Goal: Task Accomplishment & Management: Manage account settings

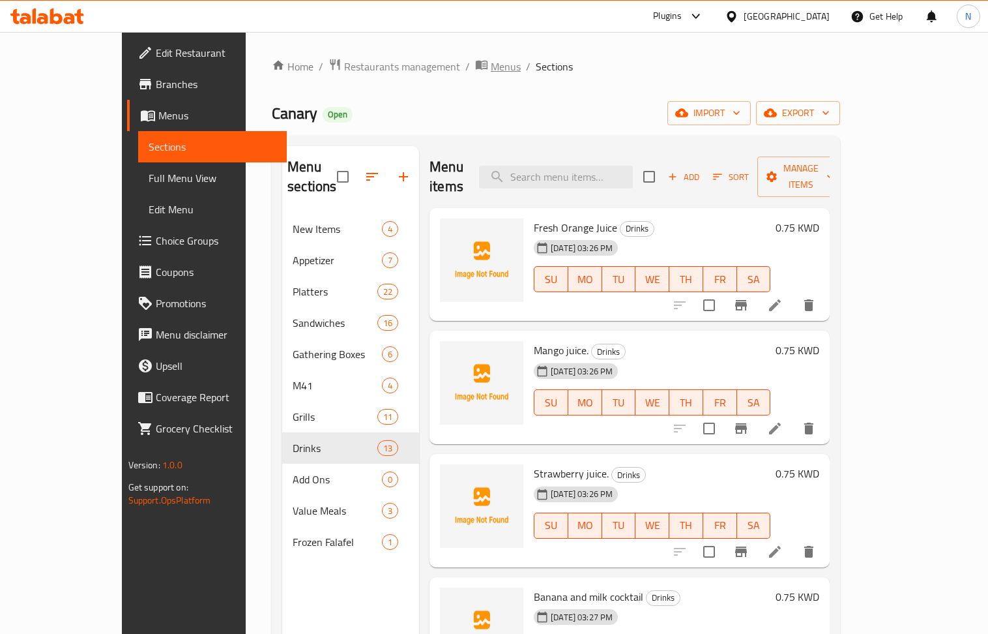
click at [491, 68] on span "Menus" at bounding box center [506, 67] width 30 height 16
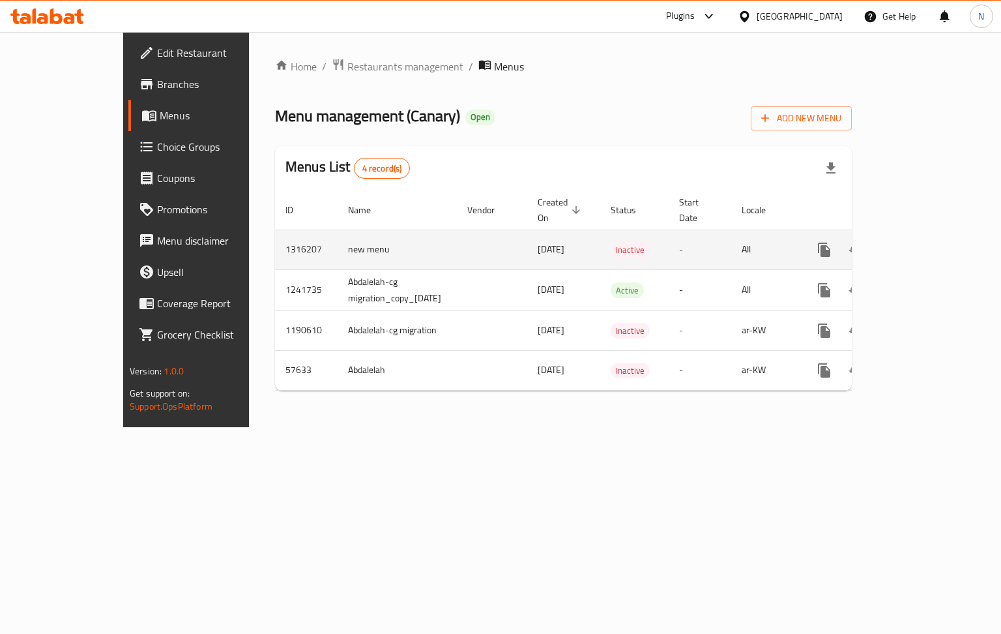
click at [275, 235] on td "1316207" at bounding box center [306, 249] width 63 height 40
copy td "1316207"
click at [926, 242] on icon "enhanced table" at bounding box center [919, 250] width 16 height 16
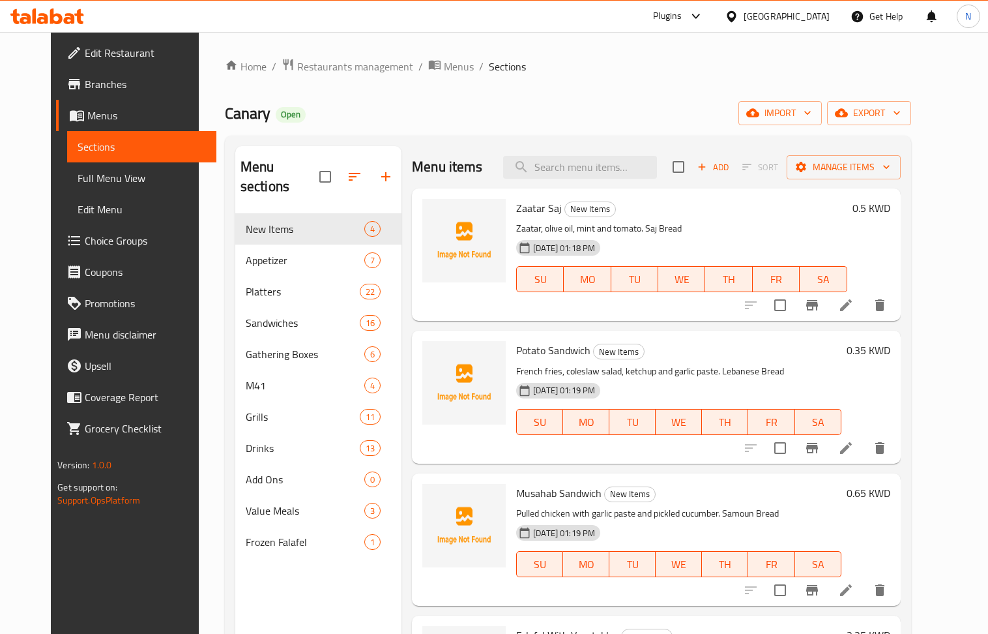
click at [102, 188] on link "Full Menu View" at bounding box center [141, 177] width 149 height 31
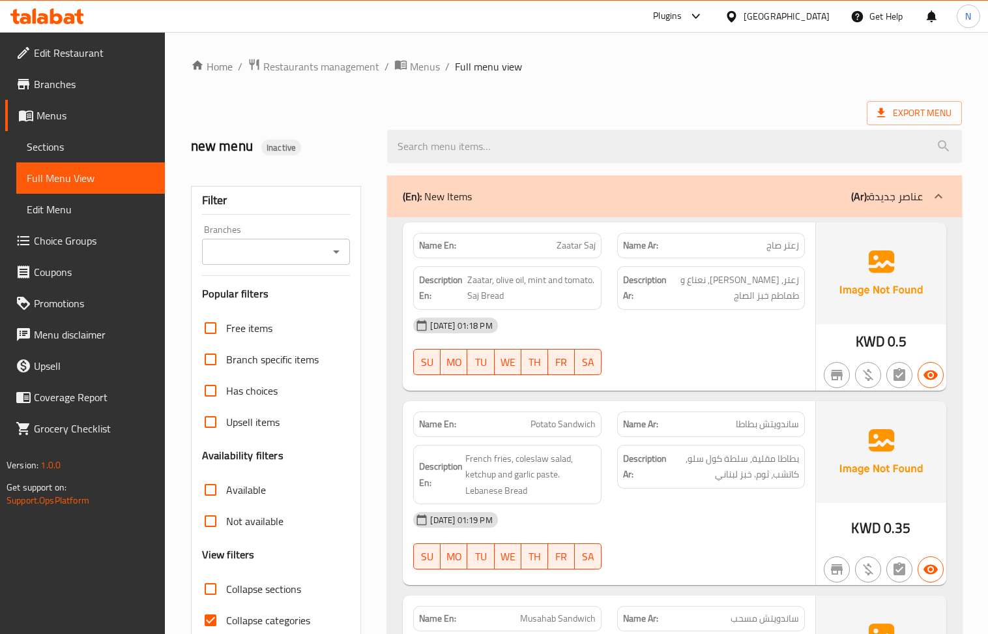
scroll to position [434, 0]
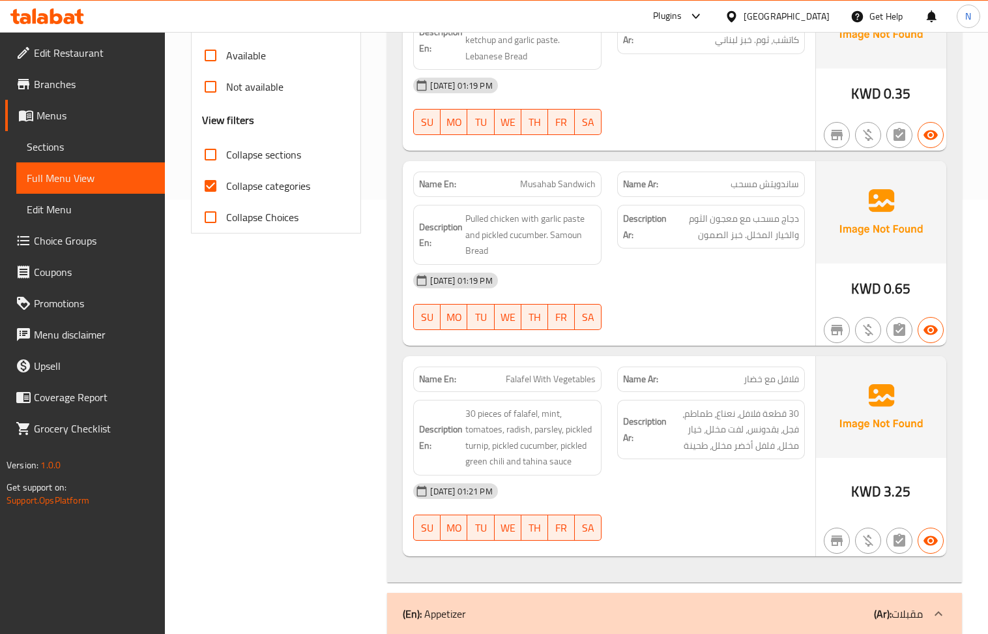
click at [214, 186] on input "Collapse categories" at bounding box center [210, 185] width 31 height 31
checkbox input "false"
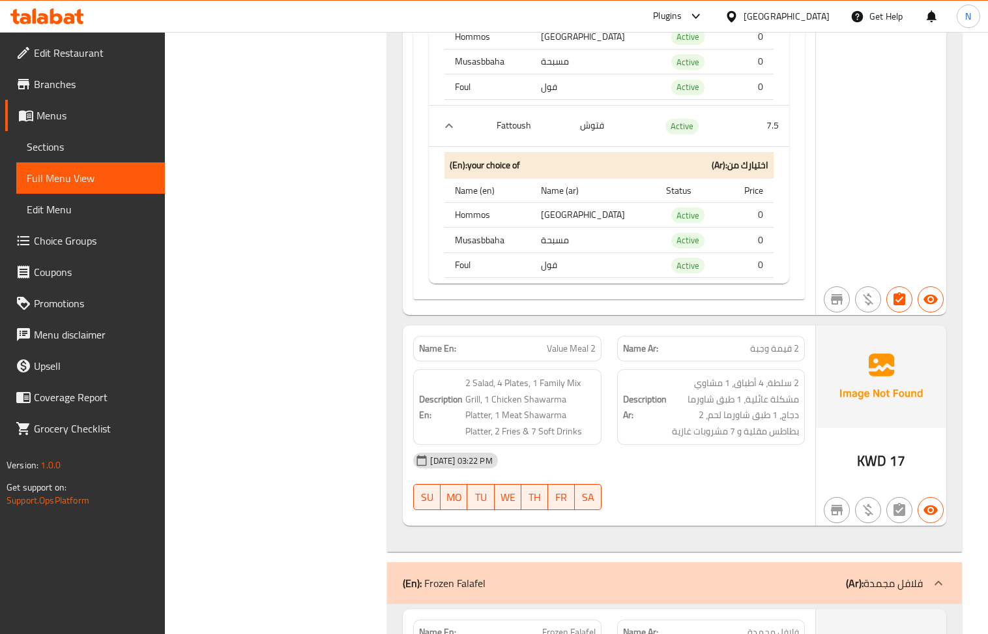
scroll to position [20950, 0]
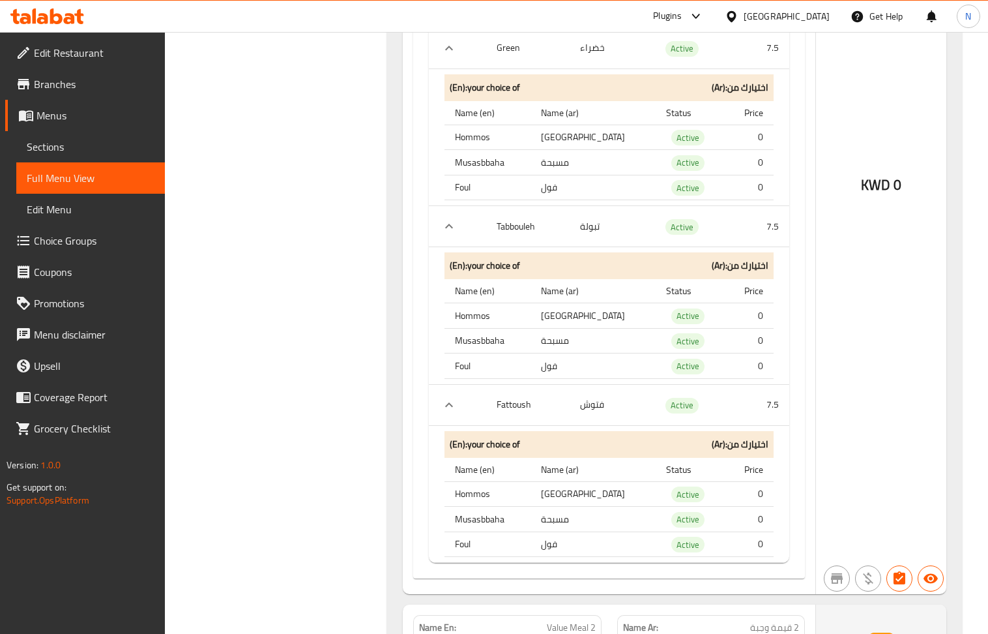
click at [818, 14] on div "[GEOGRAPHIC_DATA]" at bounding box center [787, 16] width 86 height 14
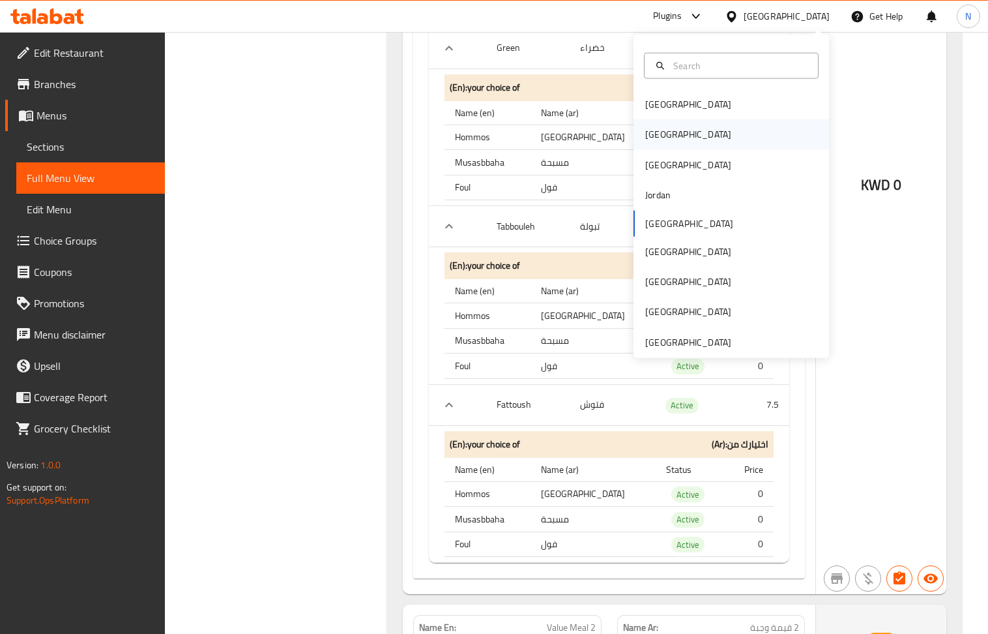
click at [657, 125] on div "[GEOGRAPHIC_DATA]" at bounding box center [688, 134] width 107 height 30
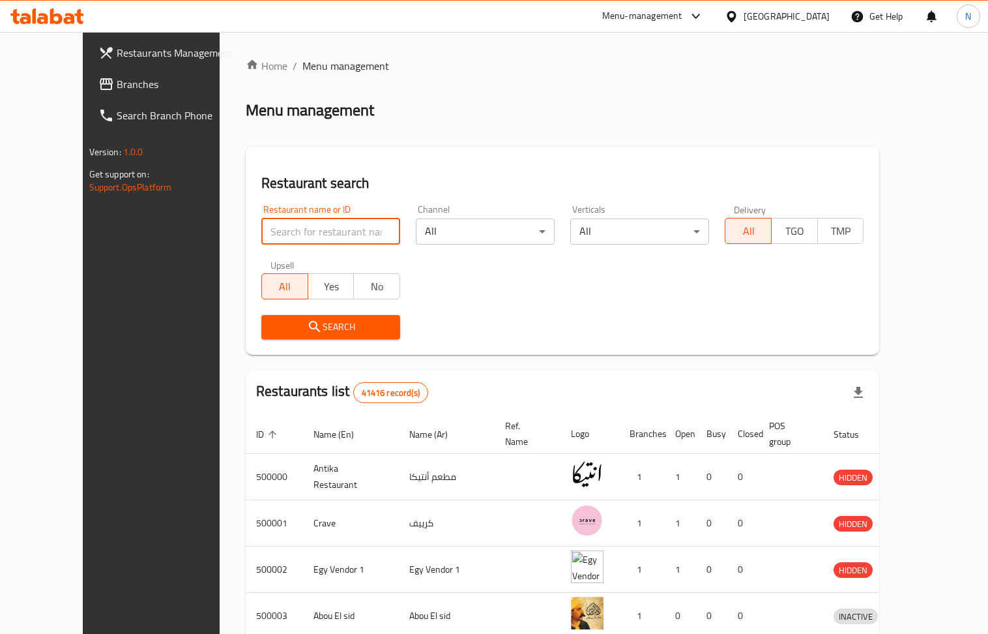
click at [316, 226] on input "search" at bounding box center [330, 231] width 139 height 26
paste input "698747"
type input "698747"
click at [308, 327] on span "Search" at bounding box center [331, 327] width 118 height 16
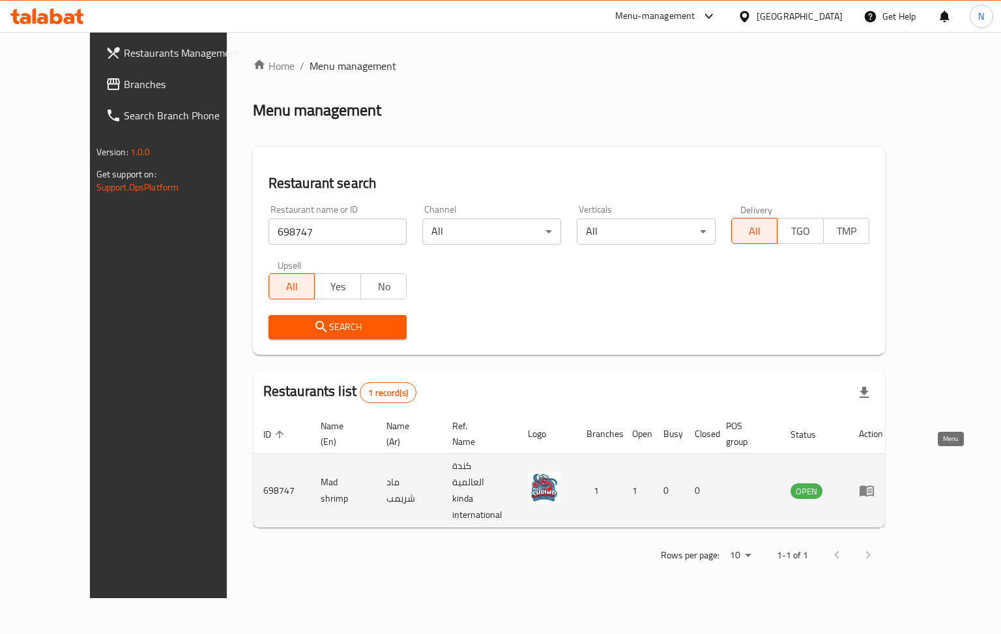
click at [875, 482] on icon "enhanced table" at bounding box center [867, 490] width 16 height 16
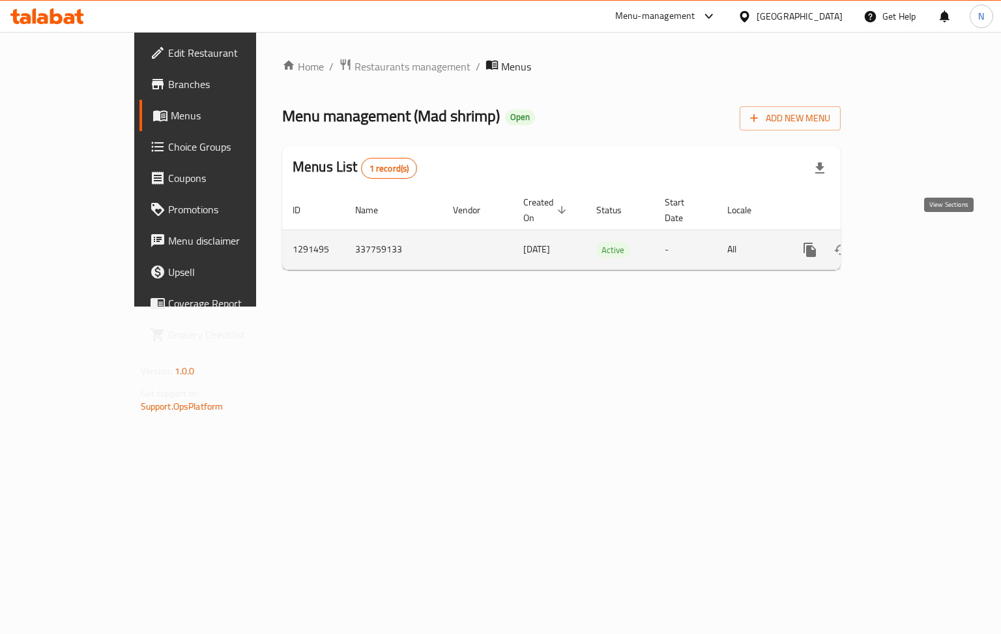
click at [912, 242] on icon "enhanced table" at bounding box center [904, 250] width 16 height 16
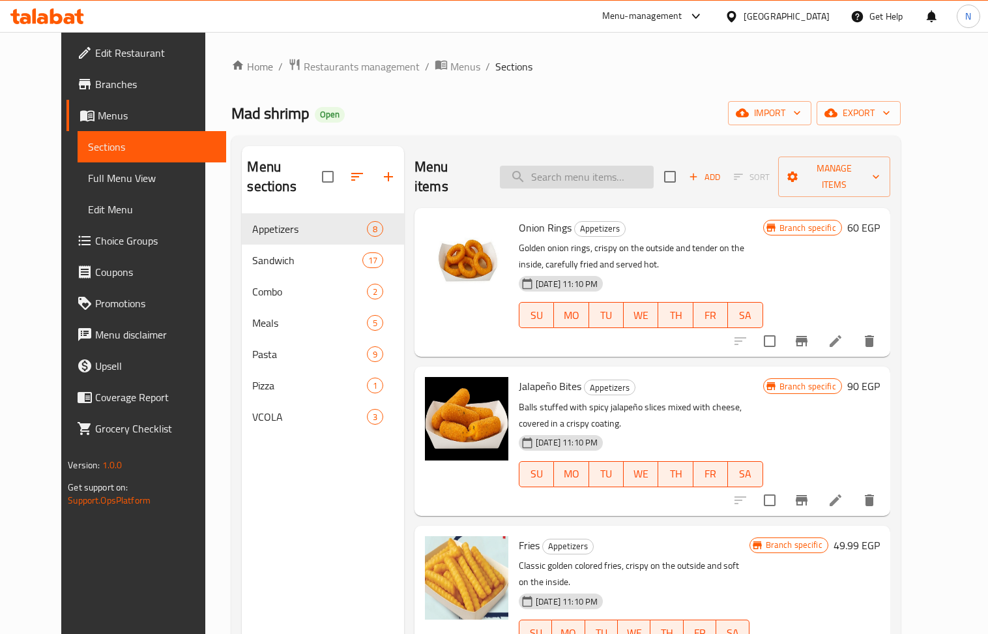
click at [577, 170] on input "search" at bounding box center [577, 177] width 154 height 23
paste input "Mad Mango"
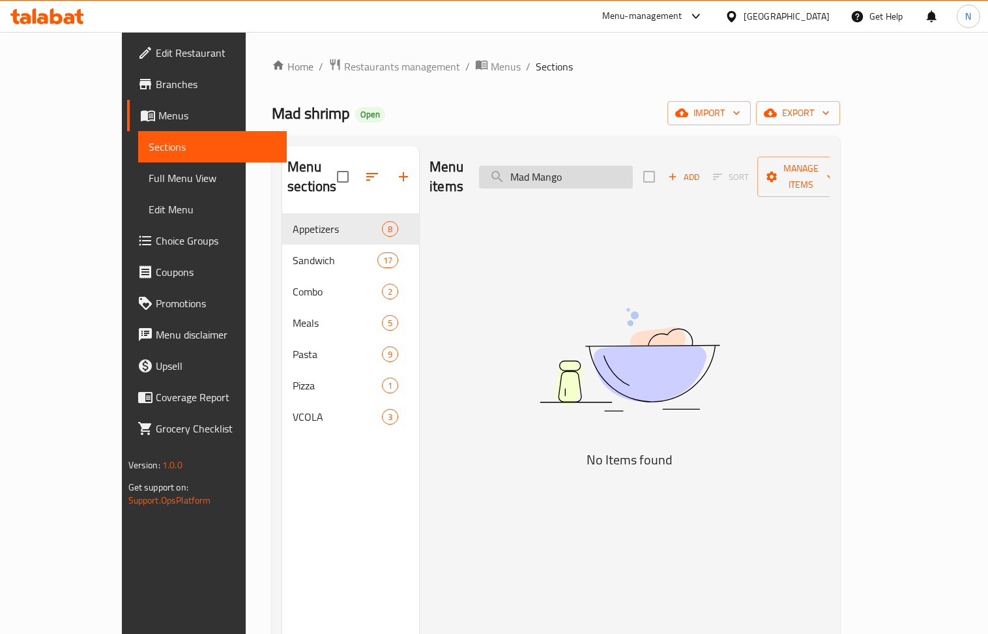
click at [603, 168] on input "Mad Mango" at bounding box center [556, 177] width 154 height 23
paste input "Blue beast"
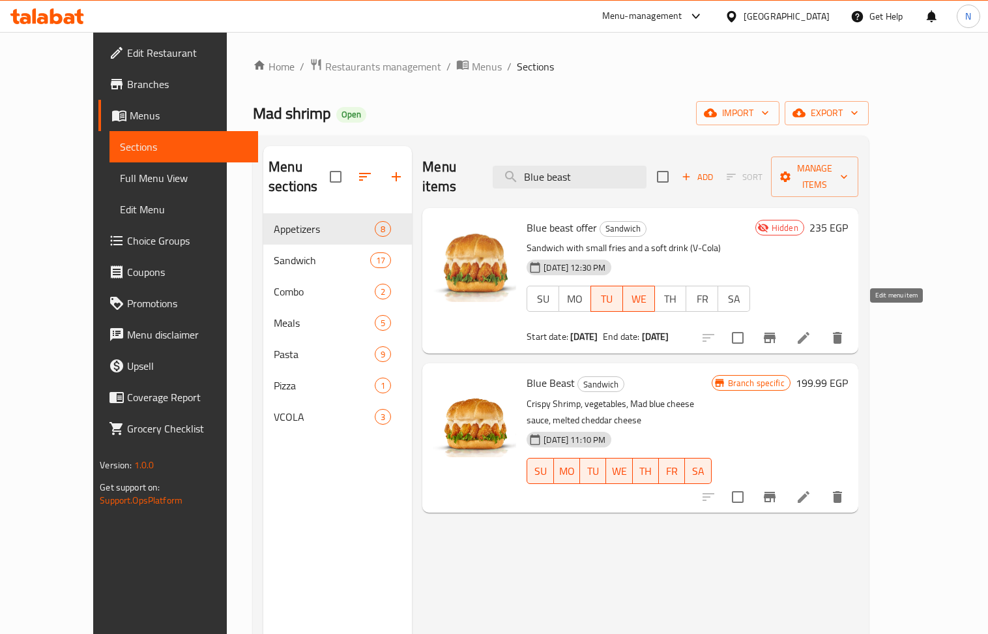
type input "Blue beast"
click at [812, 330] on icon at bounding box center [804, 338] width 16 height 16
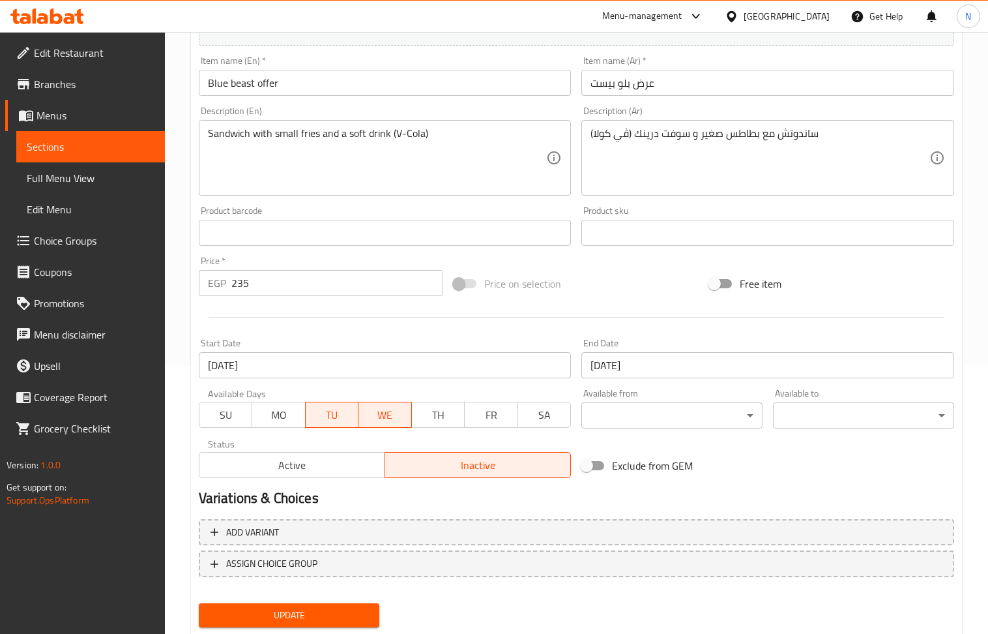
scroll to position [306, 0]
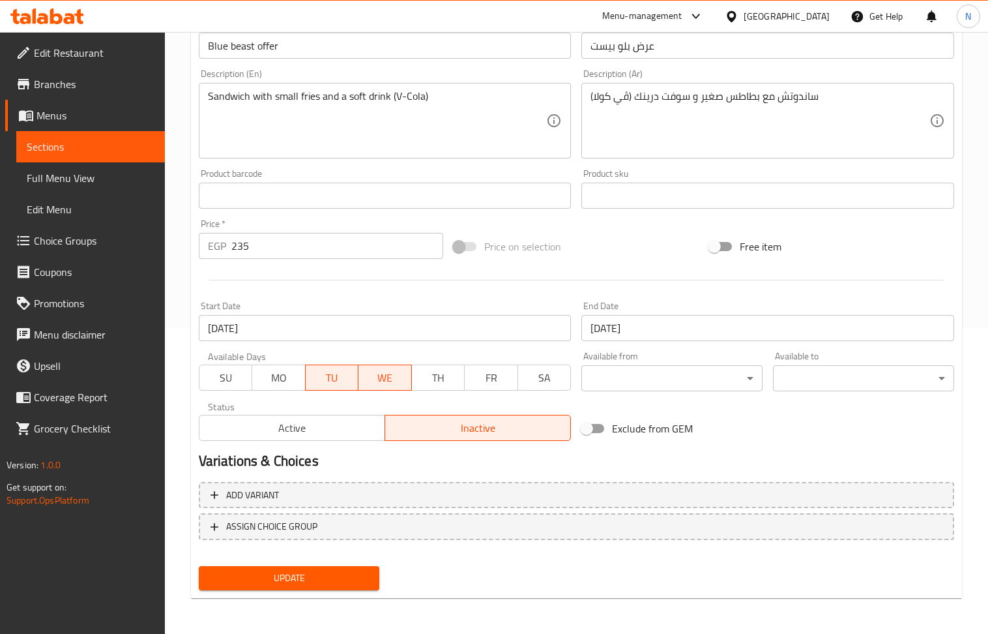
click at [361, 432] on span "Active" at bounding box center [292, 428] width 175 height 19
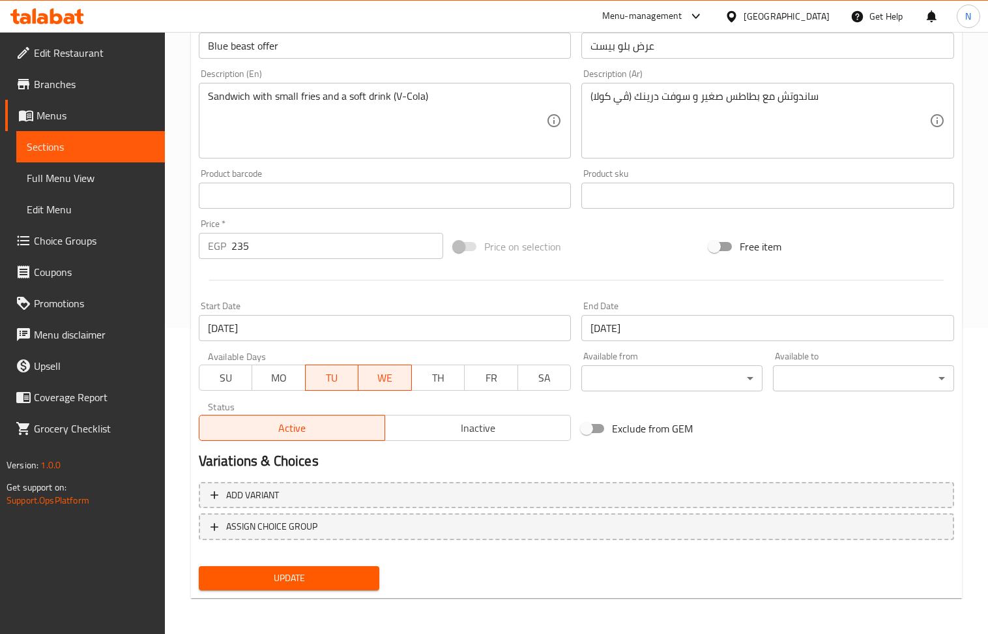
click at [309, 585] on span "Update" at bounding box center [289, 578] width 160 height 16
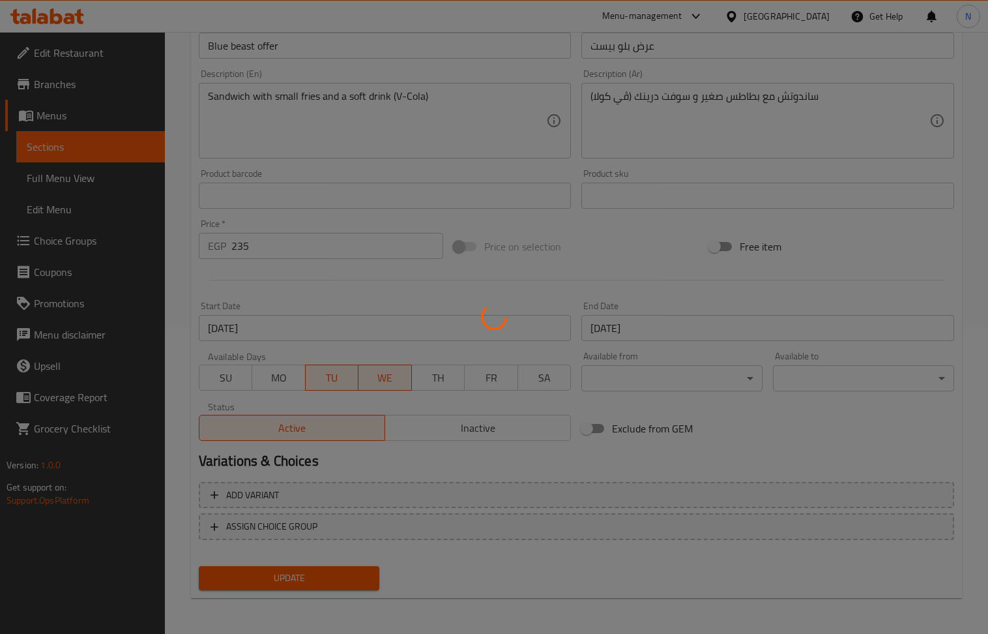
scroll to position [0, 0]
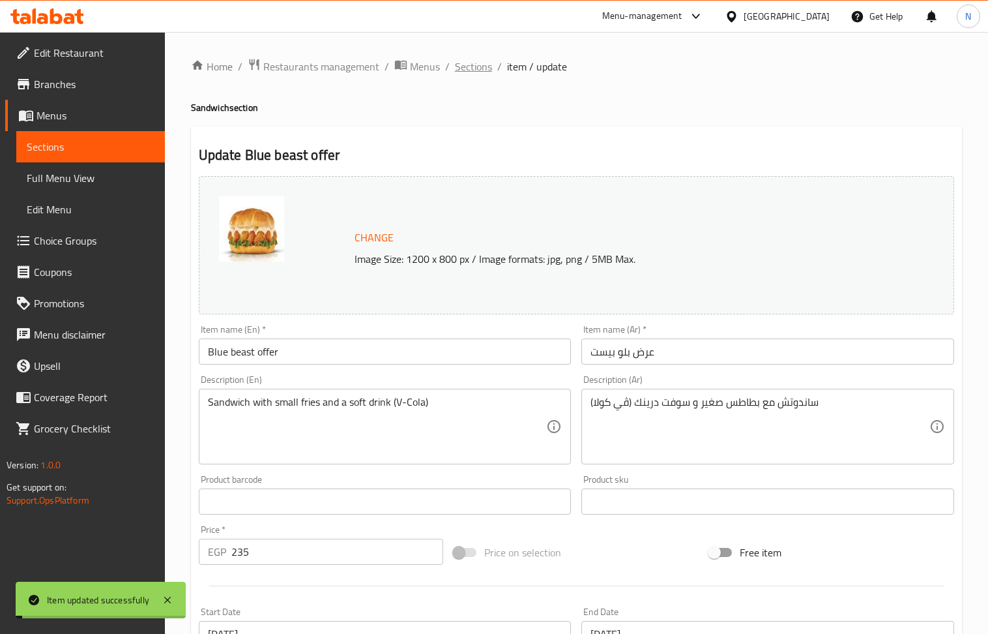
click at [471, 71] on span "Sections" at bounding box center [473, 67] width 37 height 16
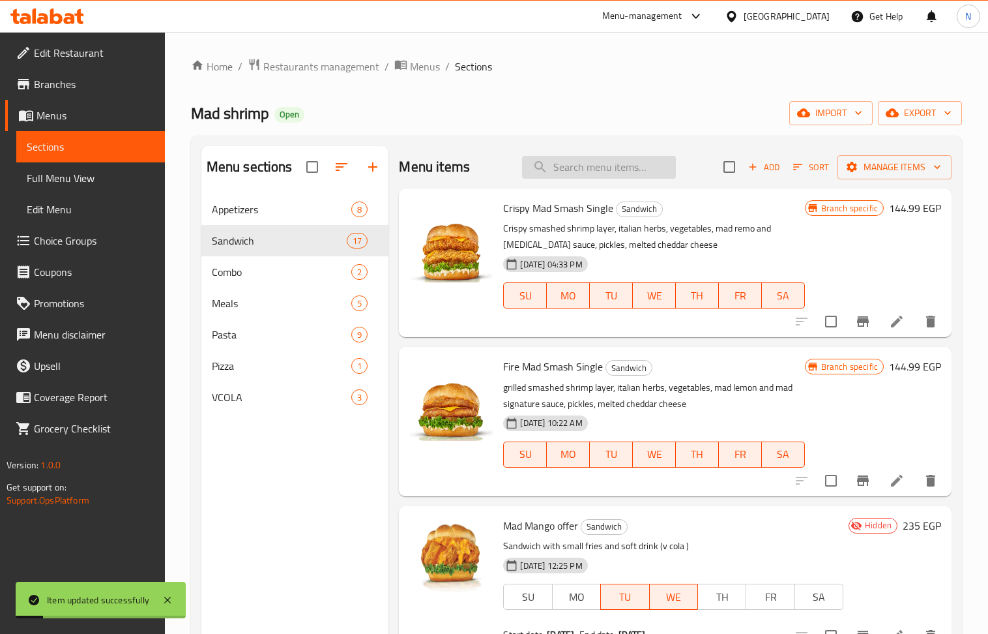
click at [579, 173] on input "search" at bounding box center [599, 167] width 154 height 23
paste input "Mad Mango"
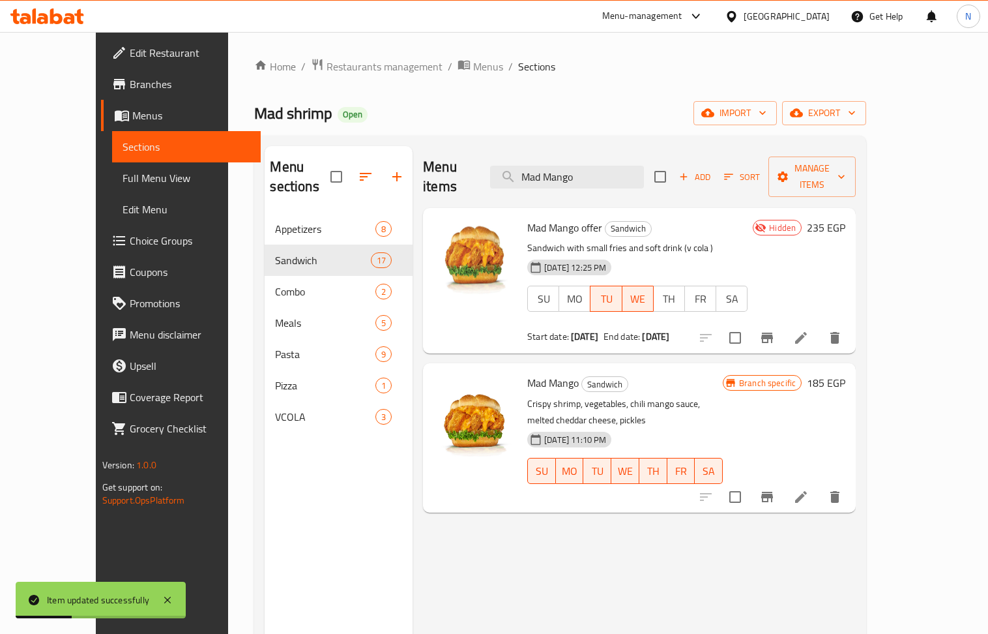
type input "Mad Mango"
click at [809, 330] on icon at bounding box center [801, 338] width 16 height 16
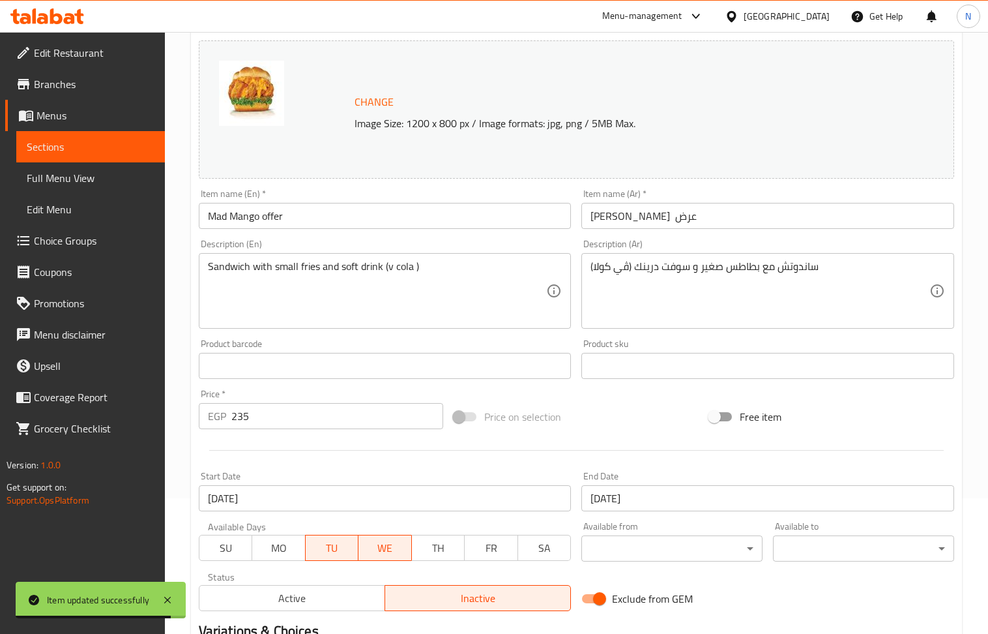
scroll to position [261, 0]
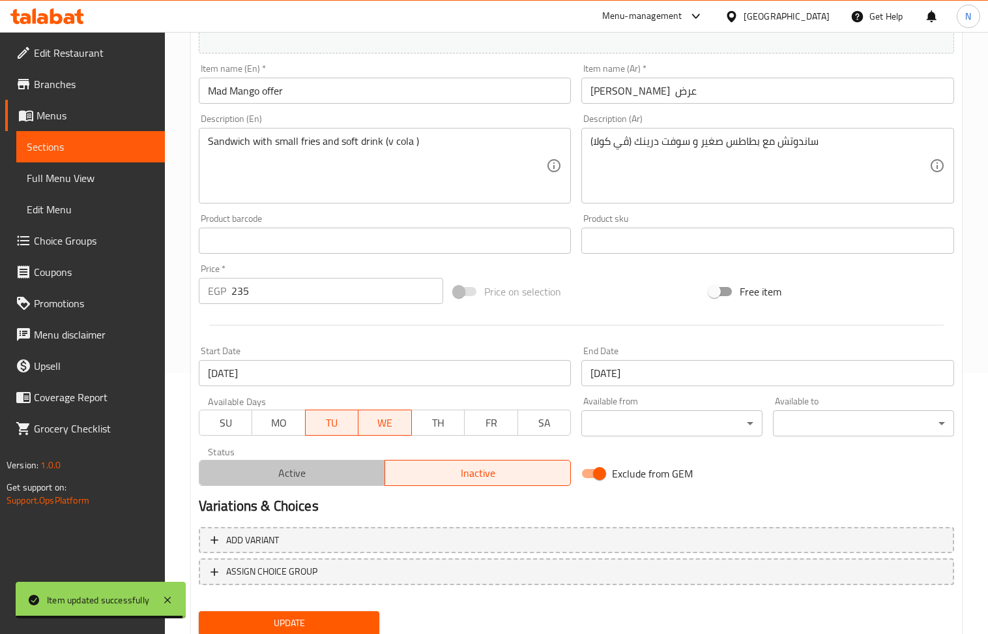
click at [327, 473] on span "Active" at bounding box center [292, 473] width 175 height 19
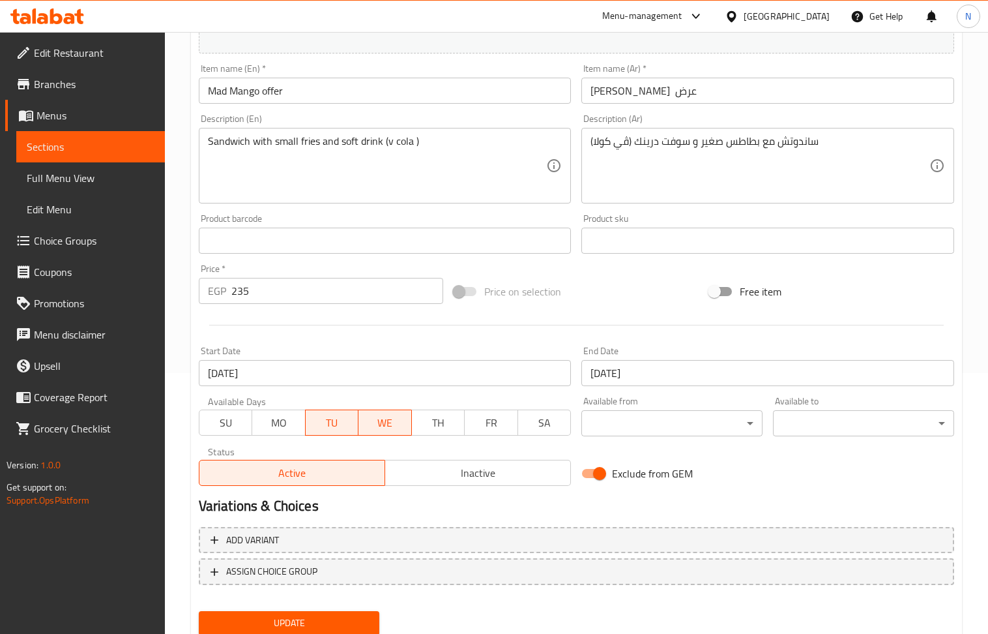
click at [309, 618] on span "Update" at bounding box center [289, 623] width 160 height 16
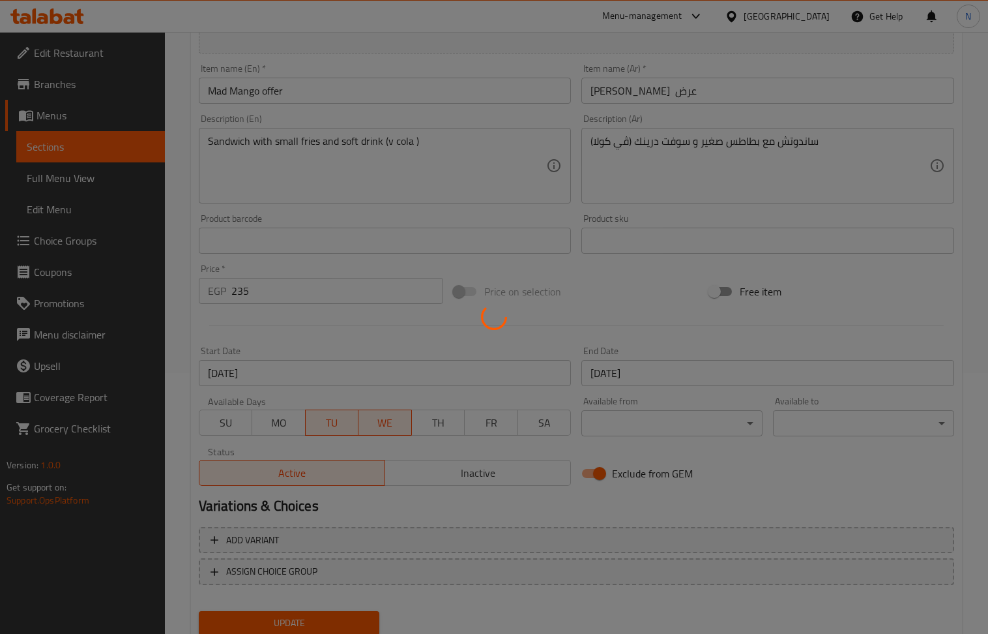
scroll to position [0, 0]
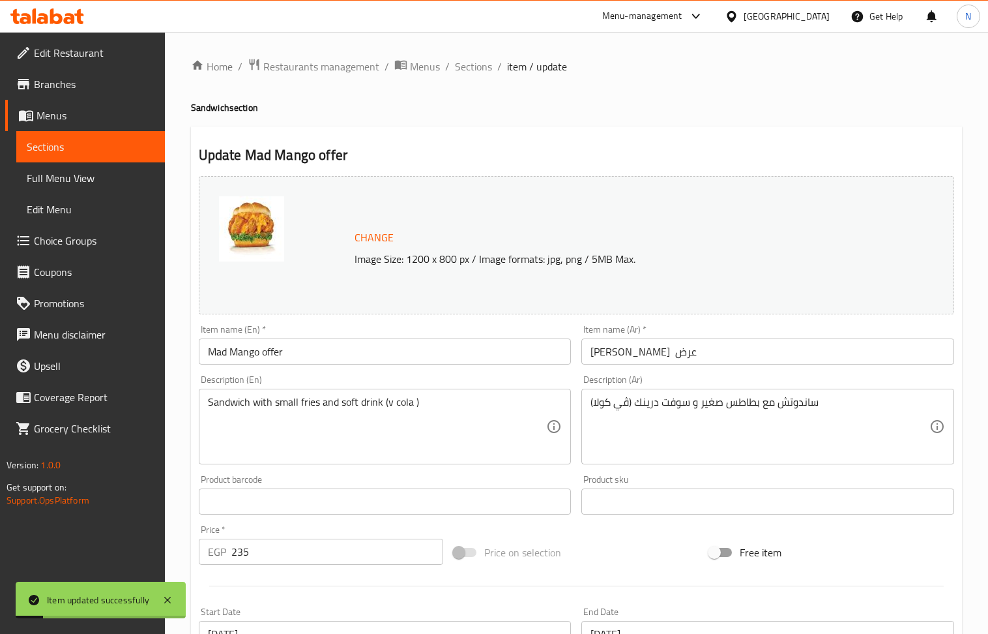
drag, startPoint x: 472, startPoint y: 66, endPoint x: 104, endPoint y: 1, distance: 373.5
click at [472, 66] on span "Sections" at bounding box center [473, 67] width 37 height 16
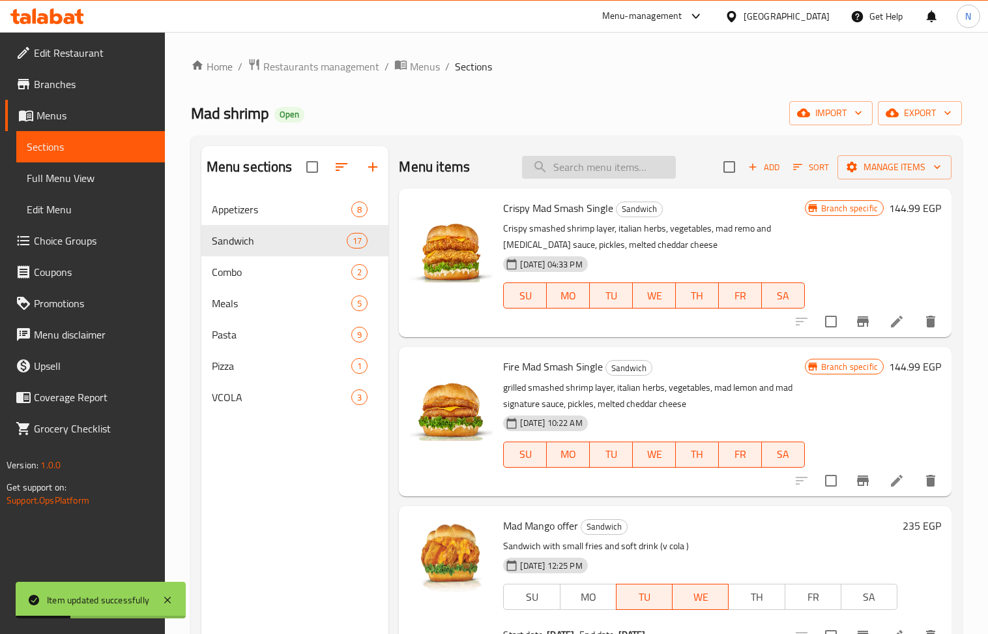
click at [572, 156] on input "search" at bounding box center [599, 167] width 154 height 23
paste input "3 alarm"
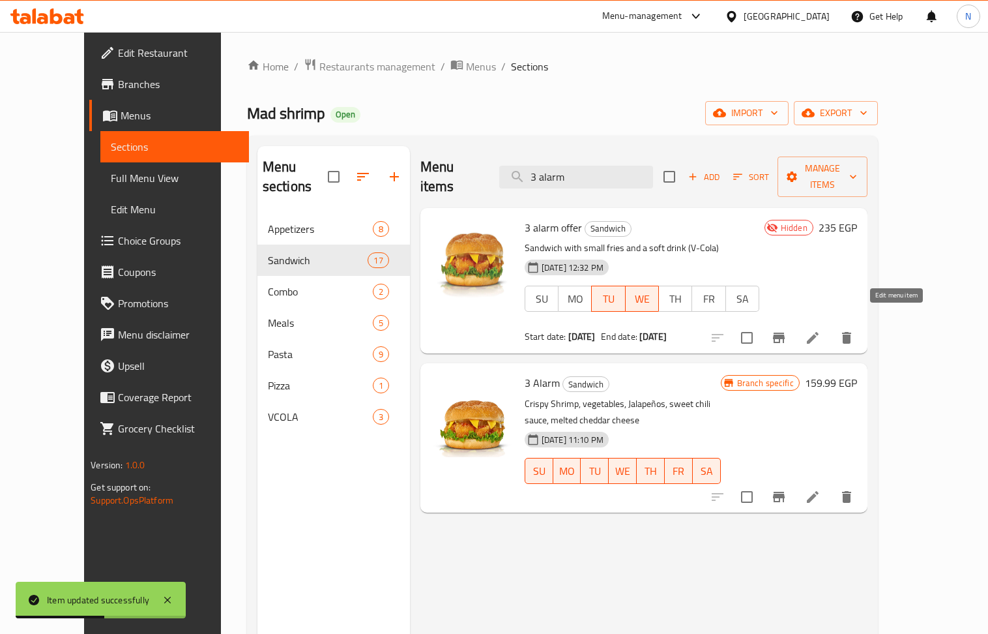
type input "3 alarm"
click at [821, 330] on icon at bounding box center [813, 338] width 16 height 16
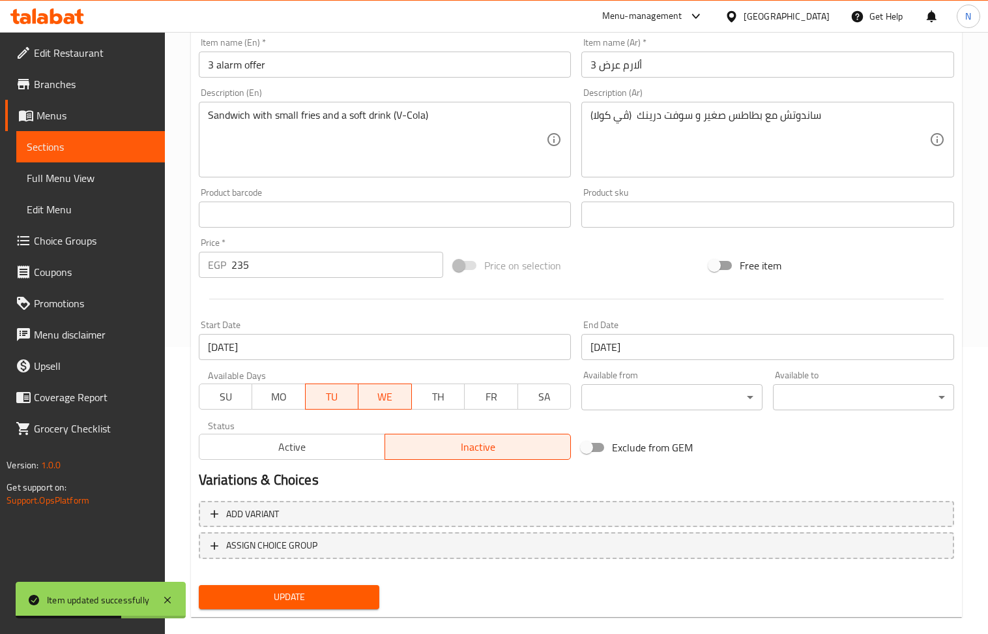
scroll to position [306, 0]
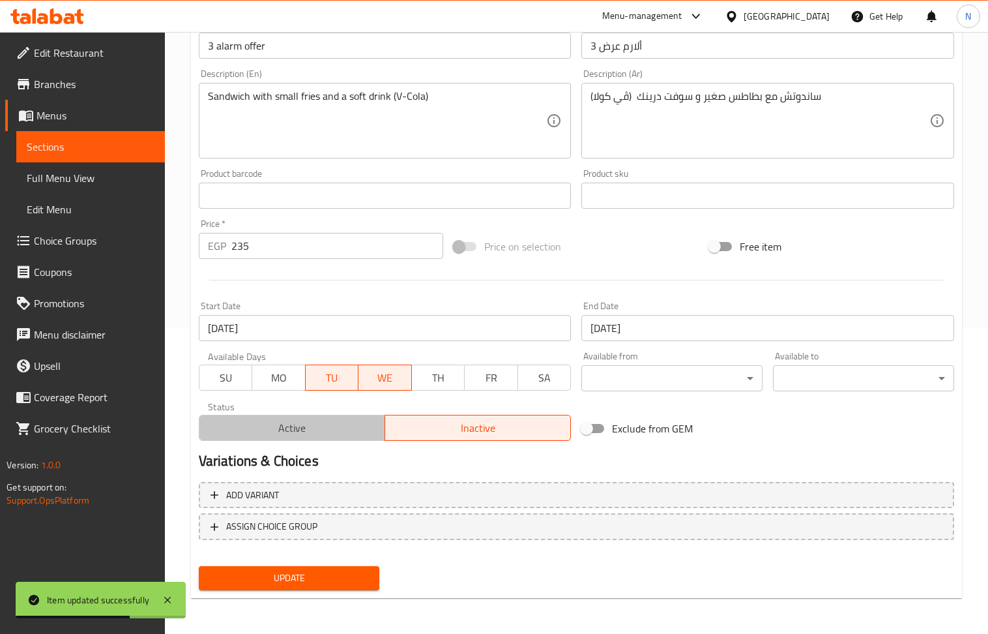
click at [326, 437] on span "Active" at bounding box center [292, 428] width 175 height 19
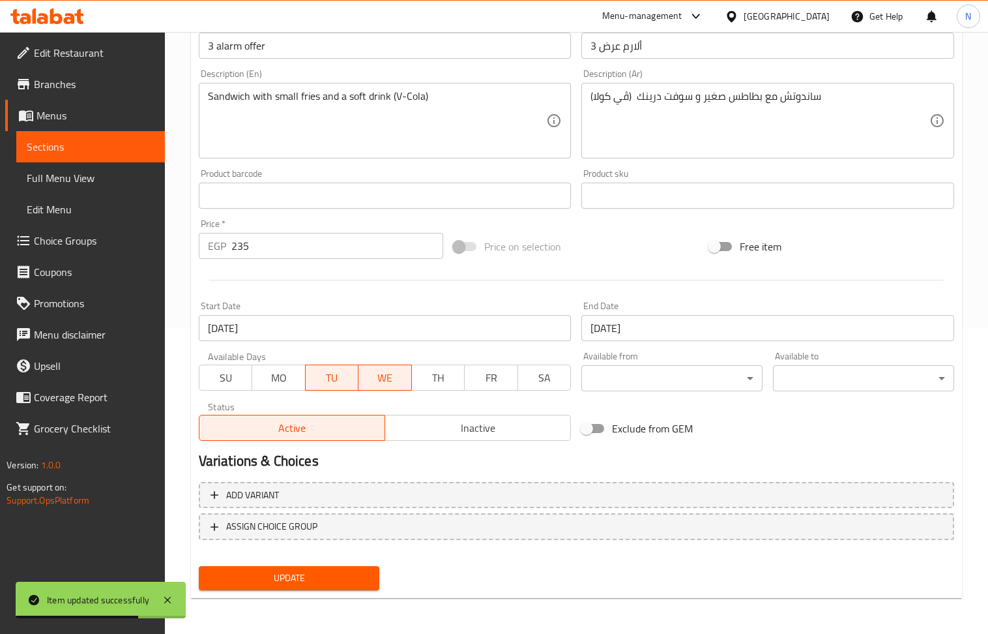
drag, startPoint x: 321, startPoint y: 574, endPoint x: 312, endPoint y: 512, distance: 62.0
click at [318, 574] on span "Update" at bounding box center [289, 578] width 160 height 16
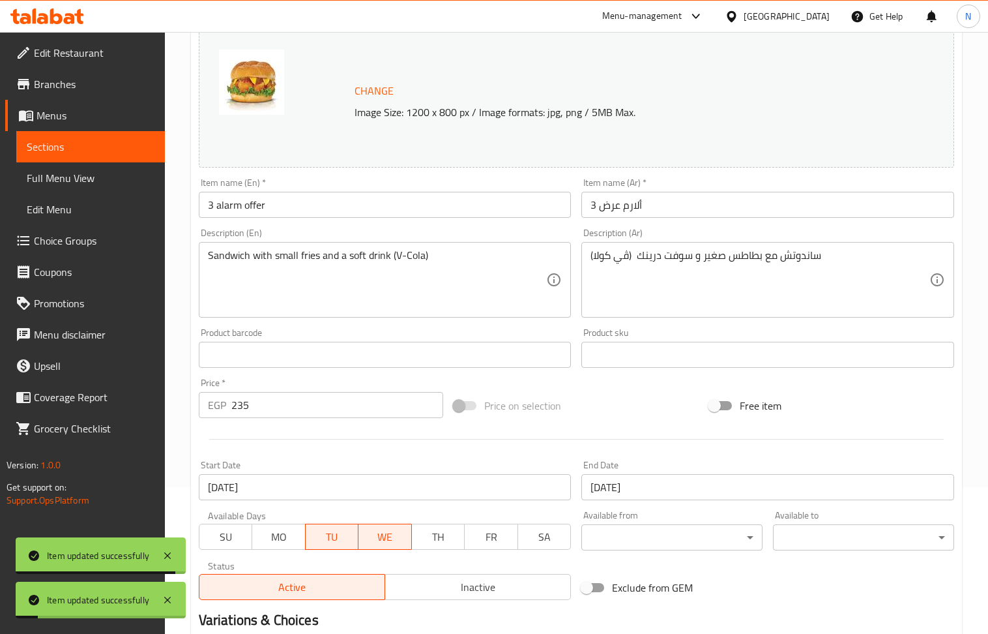
scroll to position [0, 0]
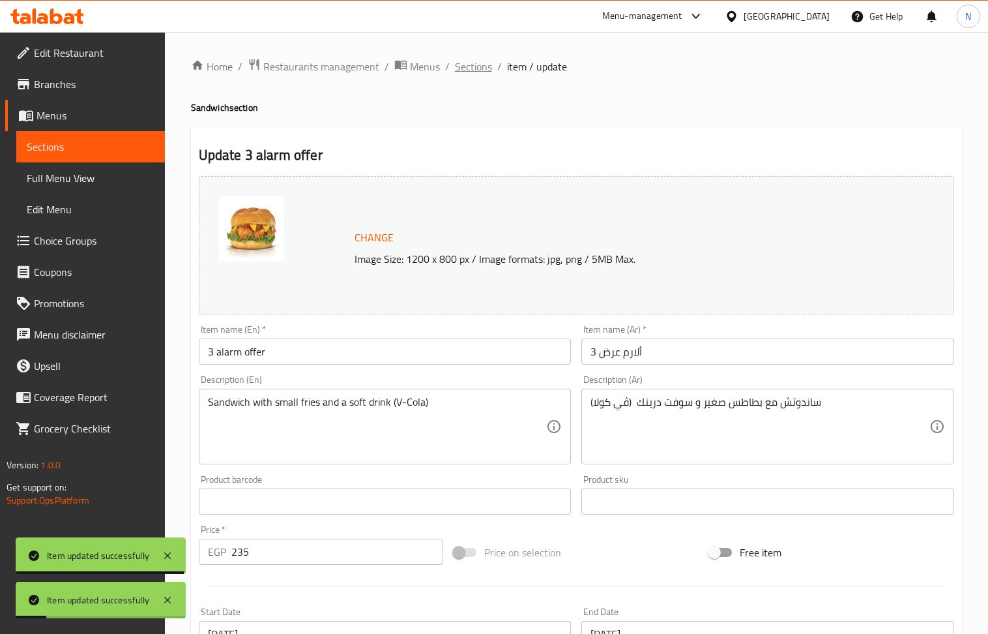
click at [467, 69] on span "Sections" at bounding box center [473, 67] width 37 height 16
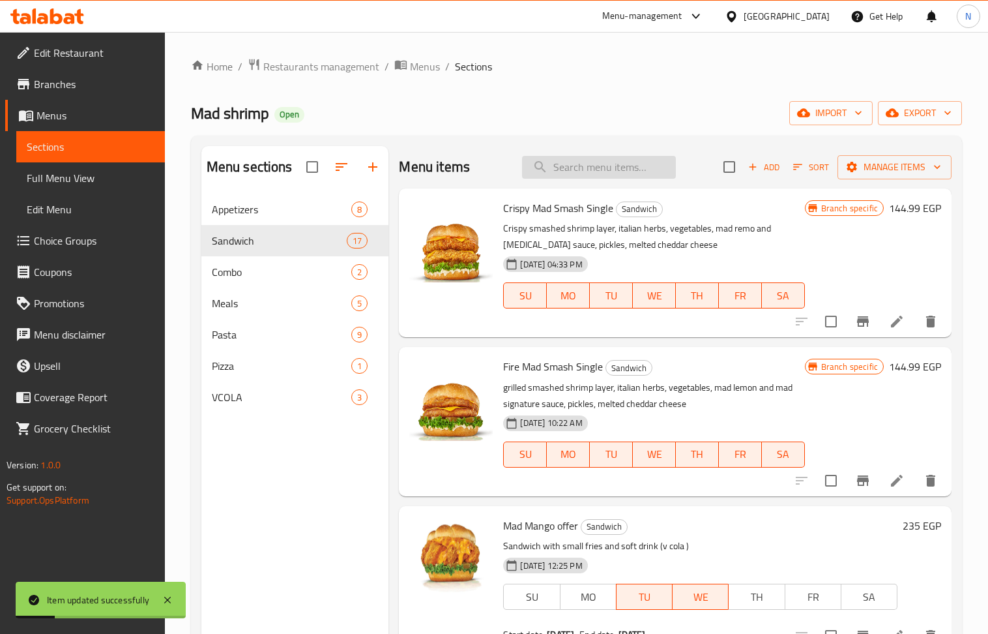
click at [601, 168] on input "search" at bounding box center [599, 167] width 154 height 23
paste input "Samorai shrimp"
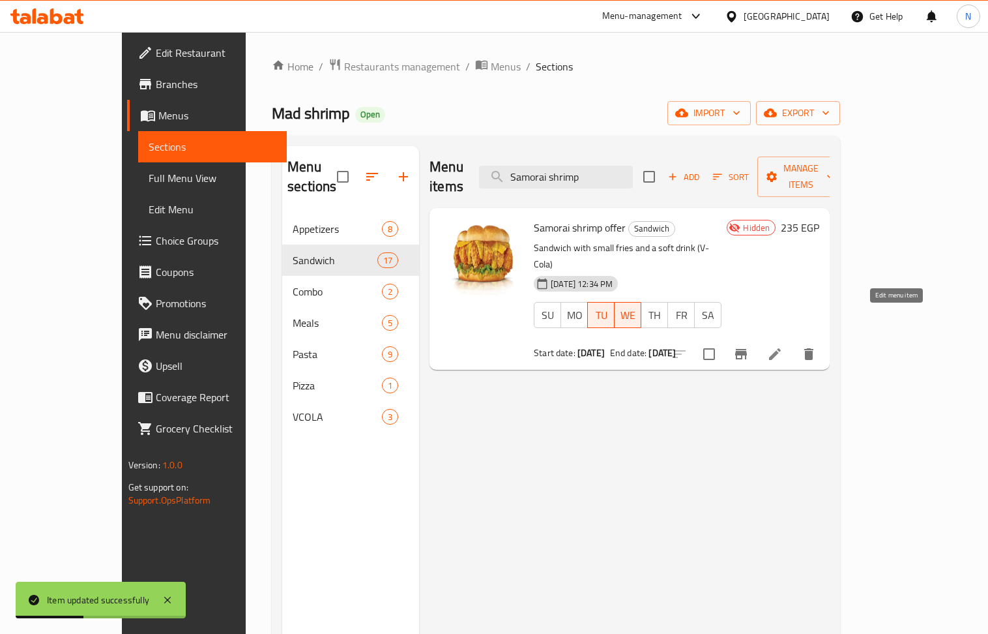
type input "Samorai shrimp"
click at [783, 346] on icon at bounding box center [775, 354] width 16 height 16
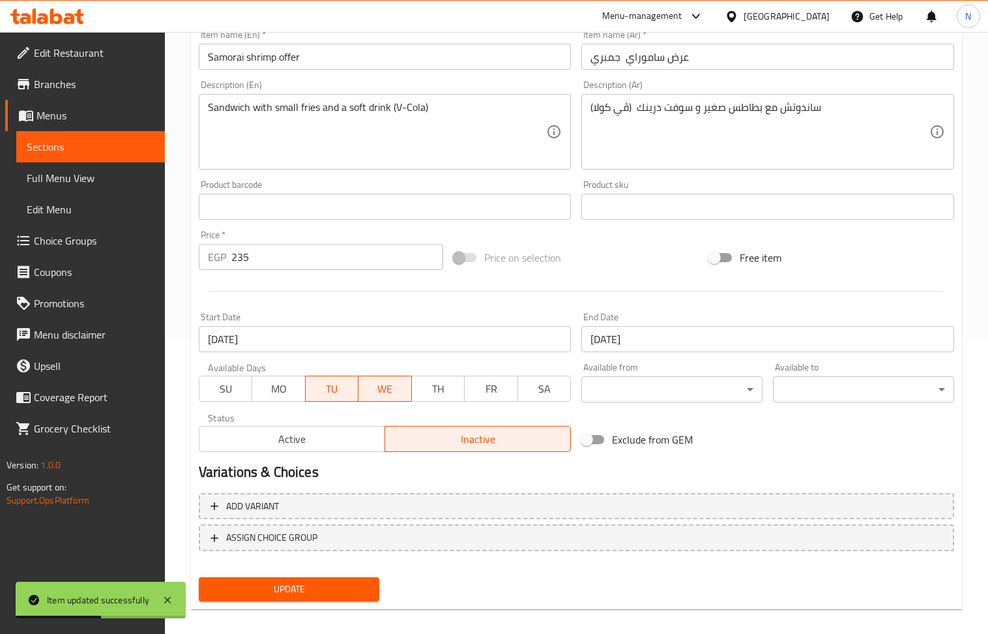
scroll to position [306, 0]
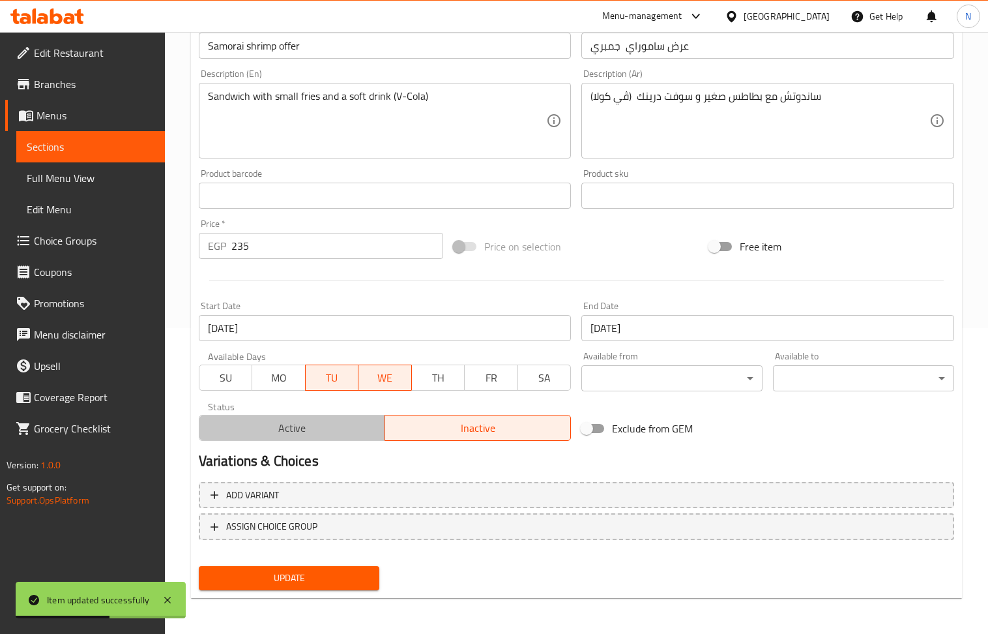
click at [327, 434] on span "Active" at bounding box center [292, 428] width 175 height 19
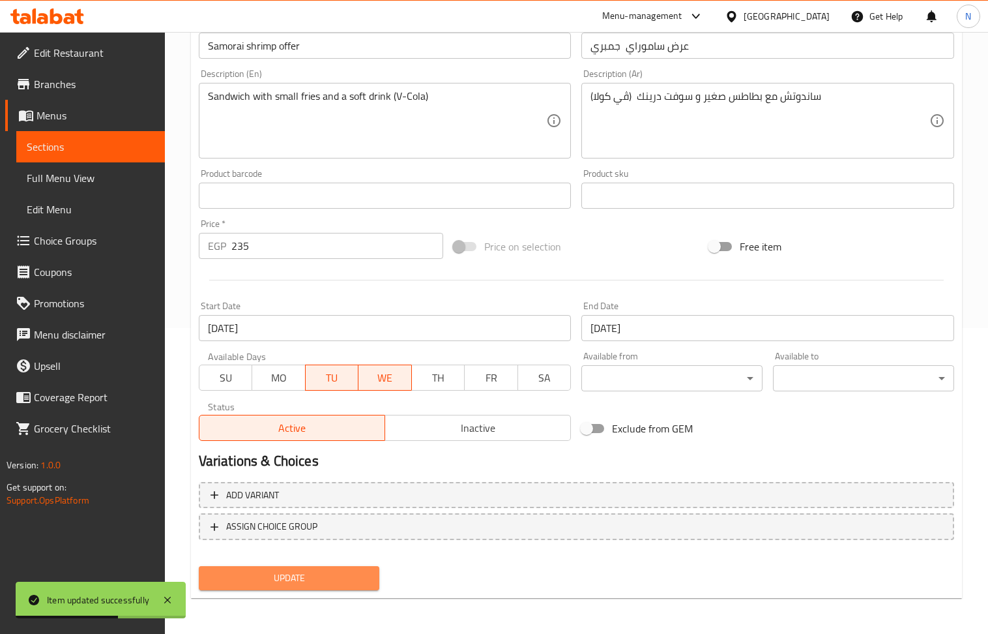
click at [342, 570] on span "Update" at bounding box center [289, 578] width 160 height 16
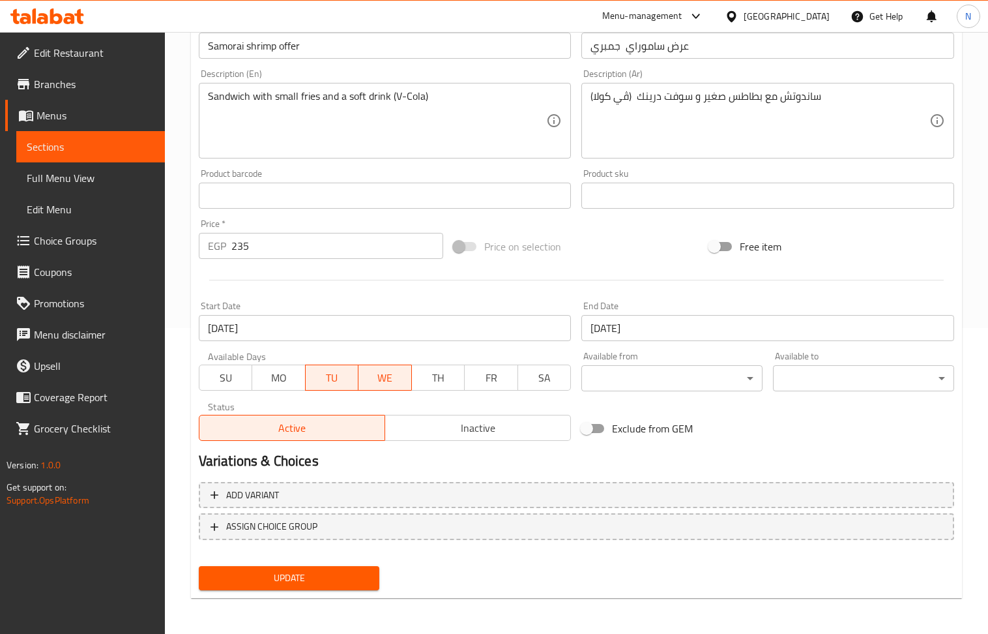
click at [325, 571] on span "Update" at bounding box center [289, 578] width 160 height 16
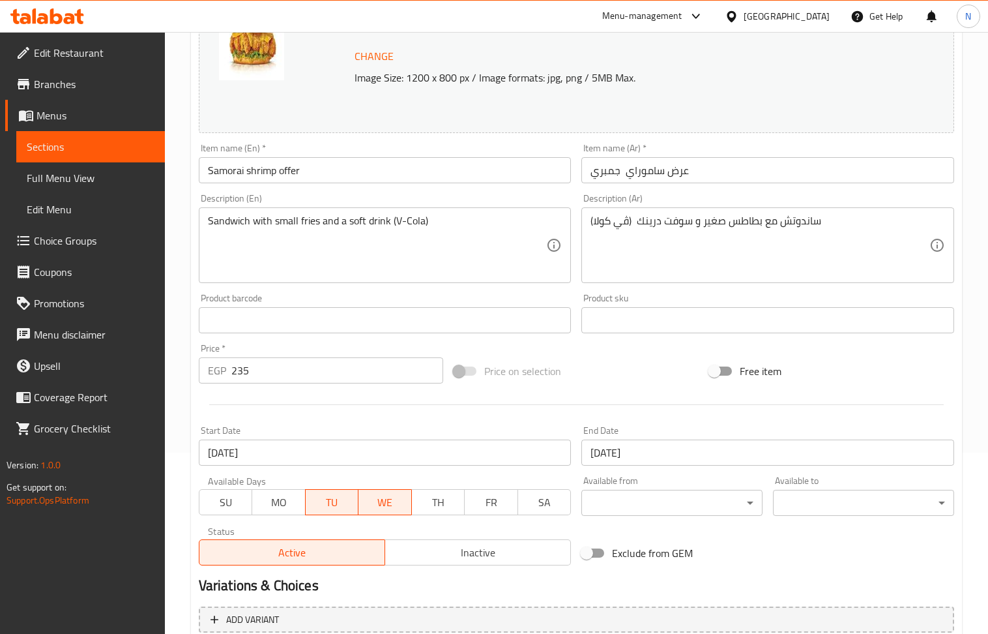
scroll to position [0, 0]
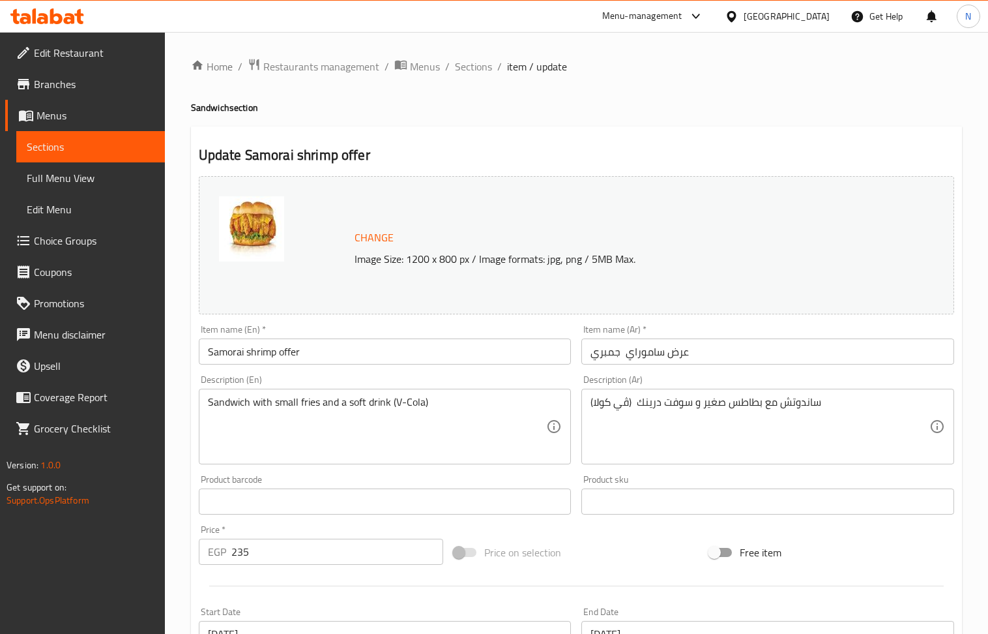
drag, startPoint x: 476, startPoint y: 66, endPoint x: 199, endPoint y: 1, distance: 284.8
click at [476, 66] on span "Sections" at bounding box center [473, 67] width 37 height 16
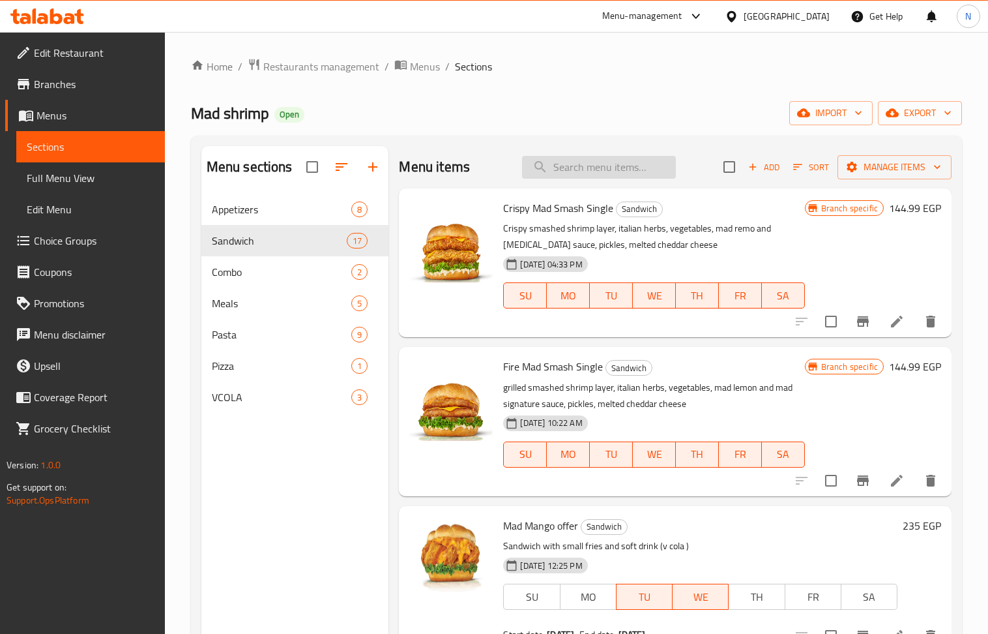
paste input "Crispy mad smash single"
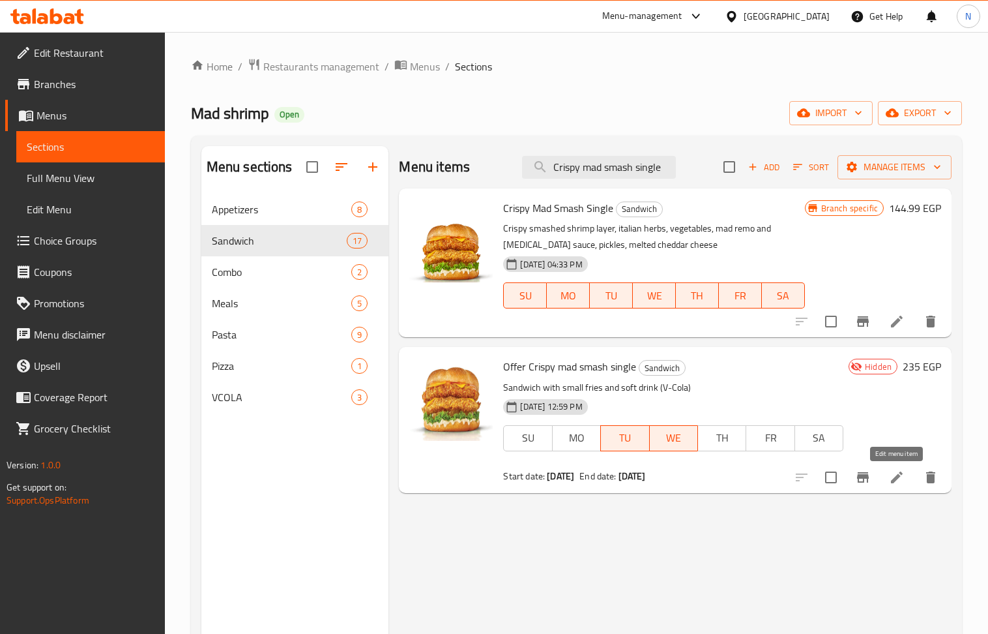
type input "Crispy mad smash single"
click at [898, 483] on icon at bounding box center [897, 477] width 16 height 16
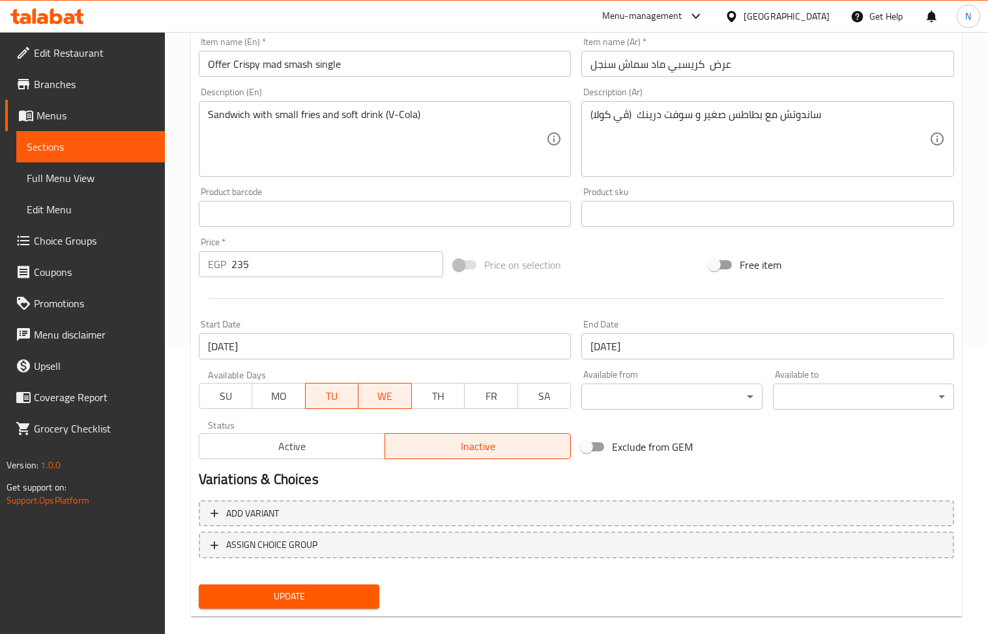
scroll to position [306, 0]
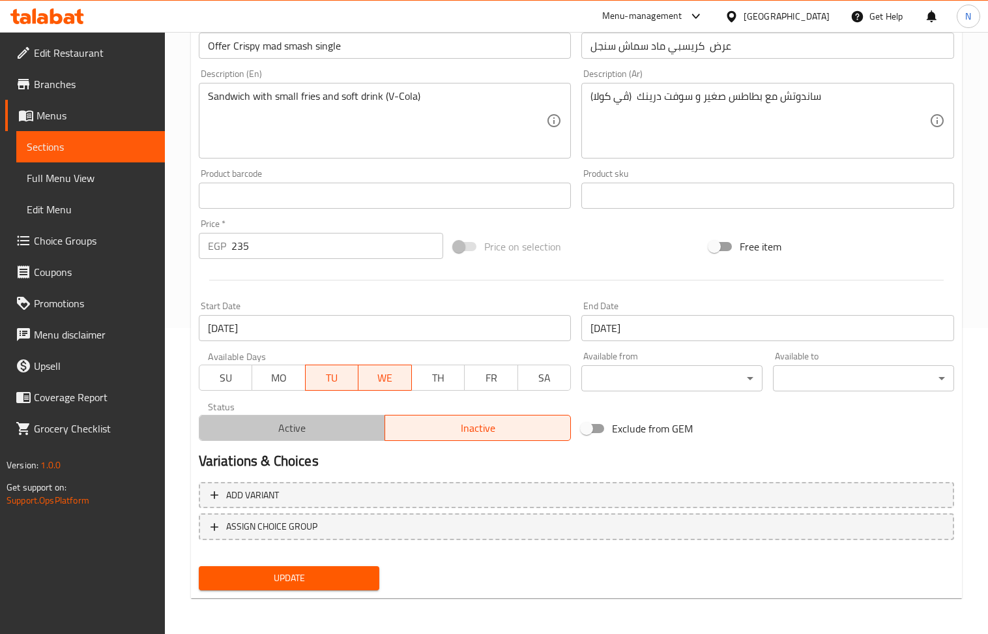
click at [293, 428] on span "Active" at bounding box center [292, 428] width 175 height 19
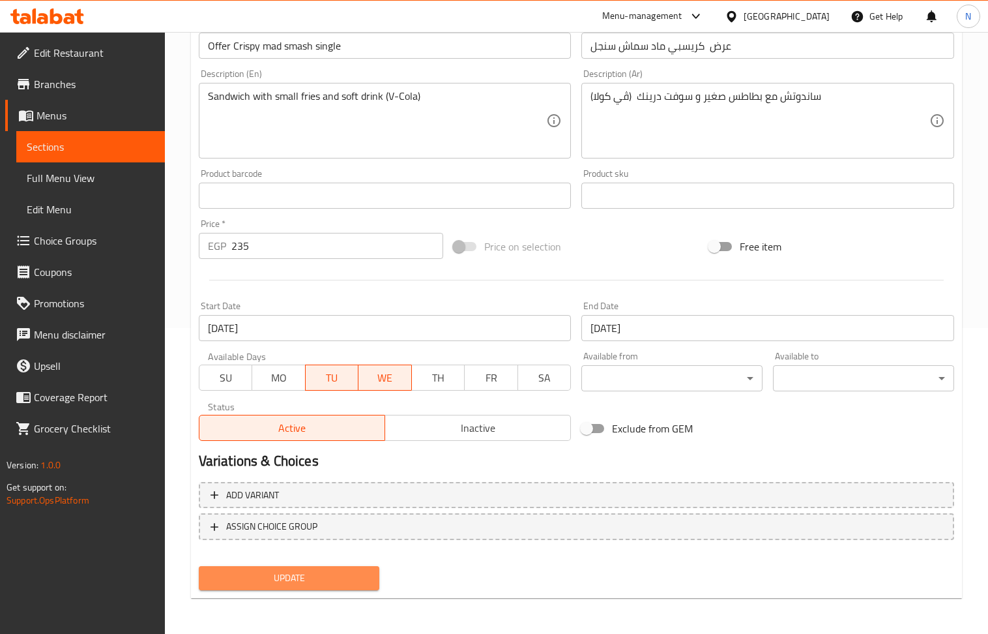
click at [322, 579] on span "Update" at bounding box center [289, 578] width 160 height 16
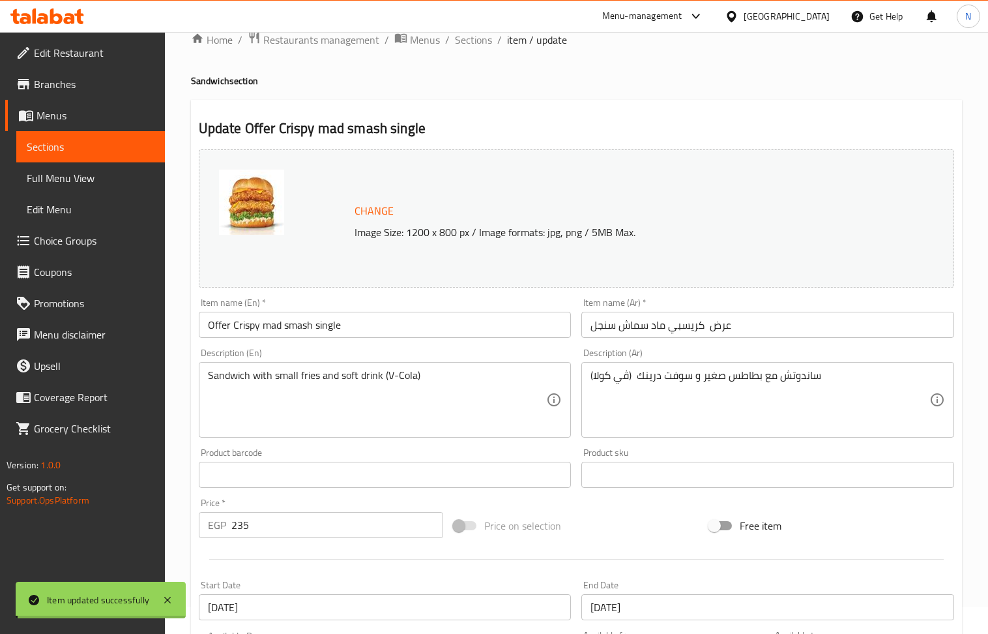
scroll to position [0, 0]
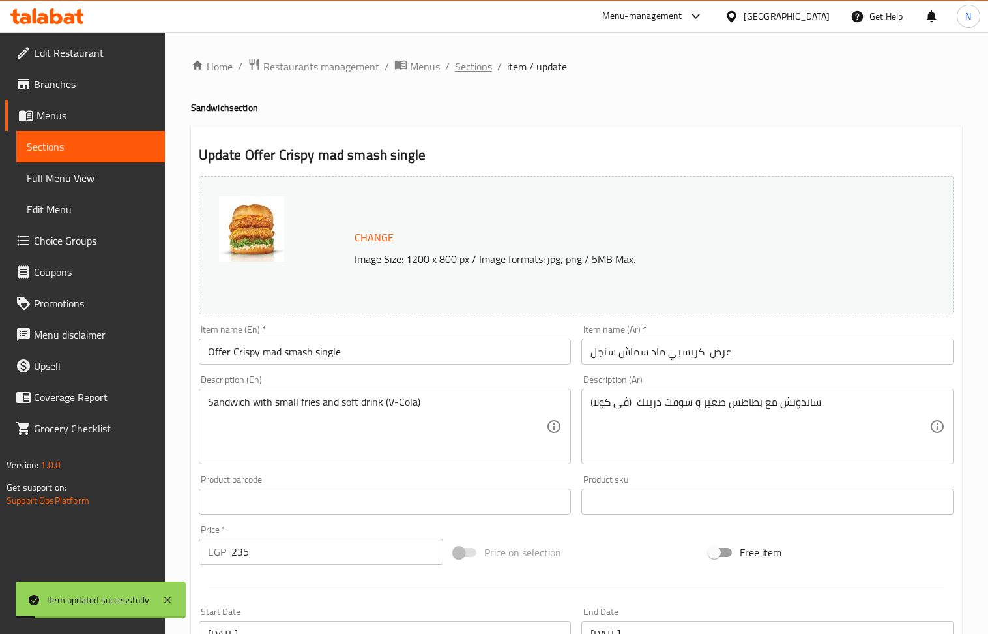
click at [471, 68] on span "Sections" at bounding box center [473, 67] width 37 height 16
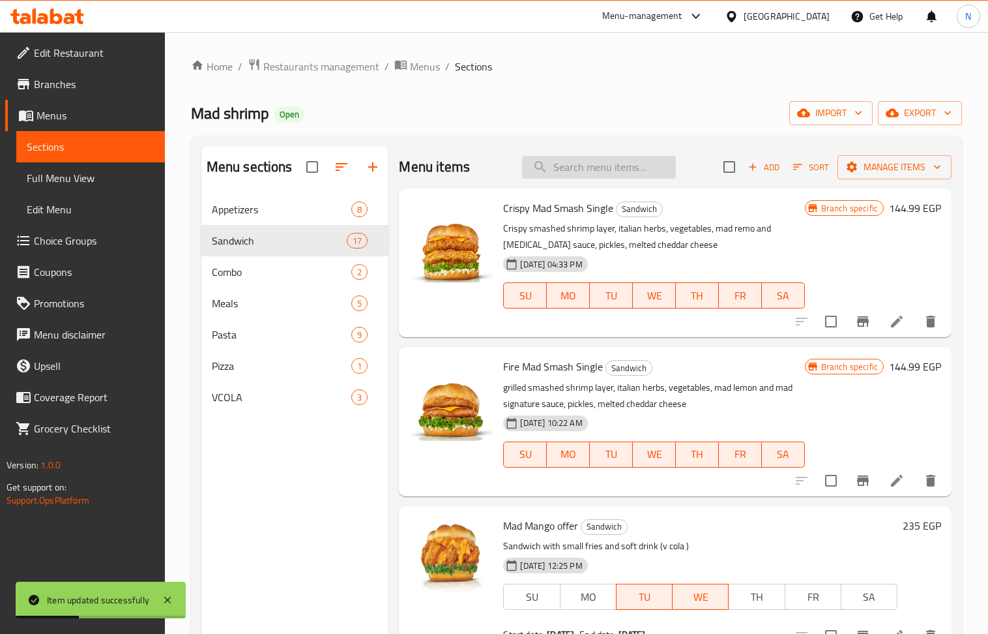
click at [611, 167] on input "search" at bounding box center [599, 167] width 154 height 23
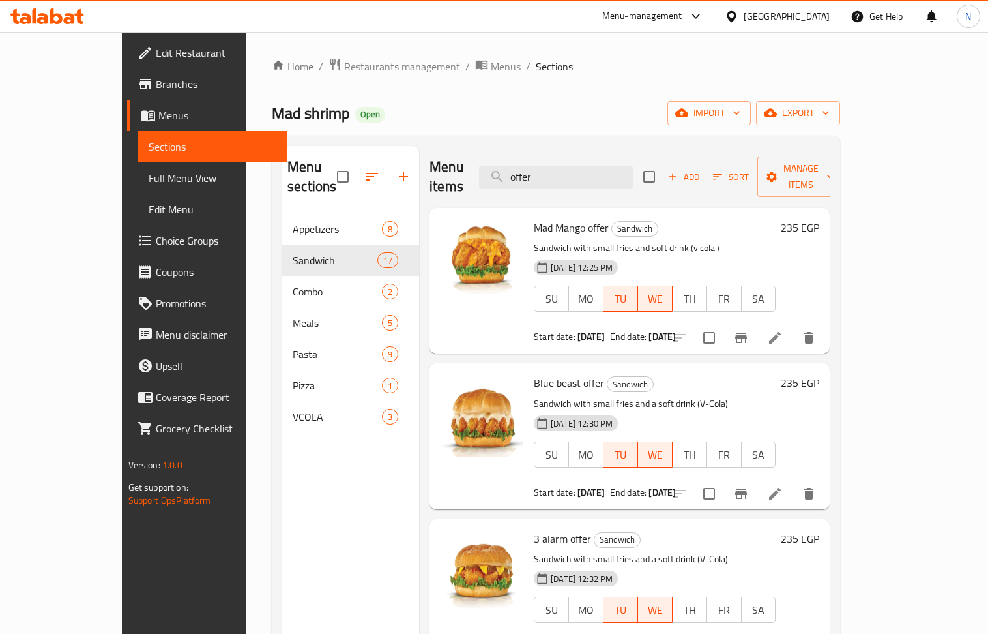
type input "offer"
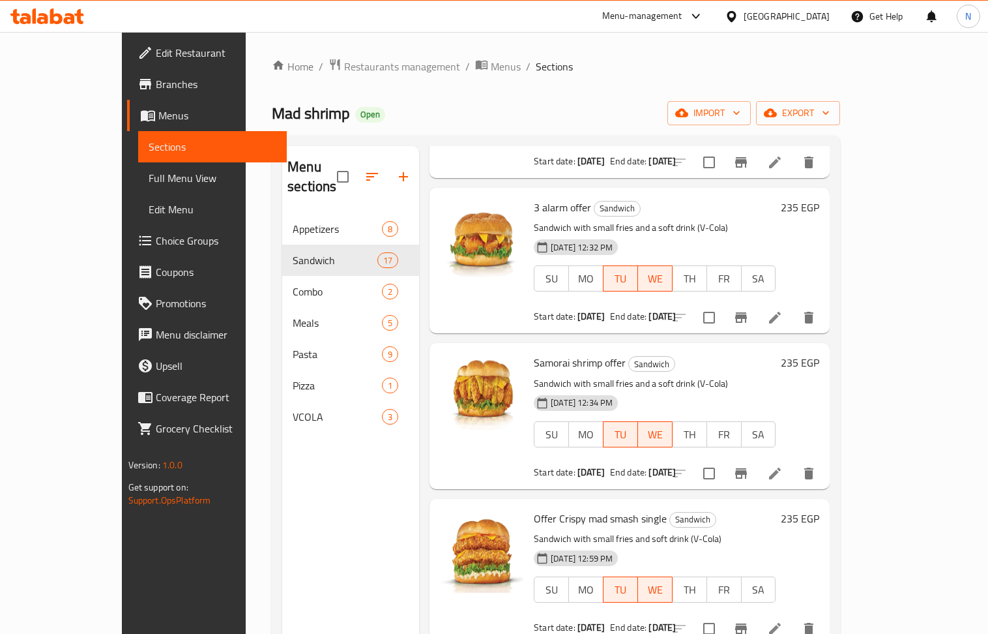
click at [744, 21] on div at bounding box center [734, 16] width 19 height 14
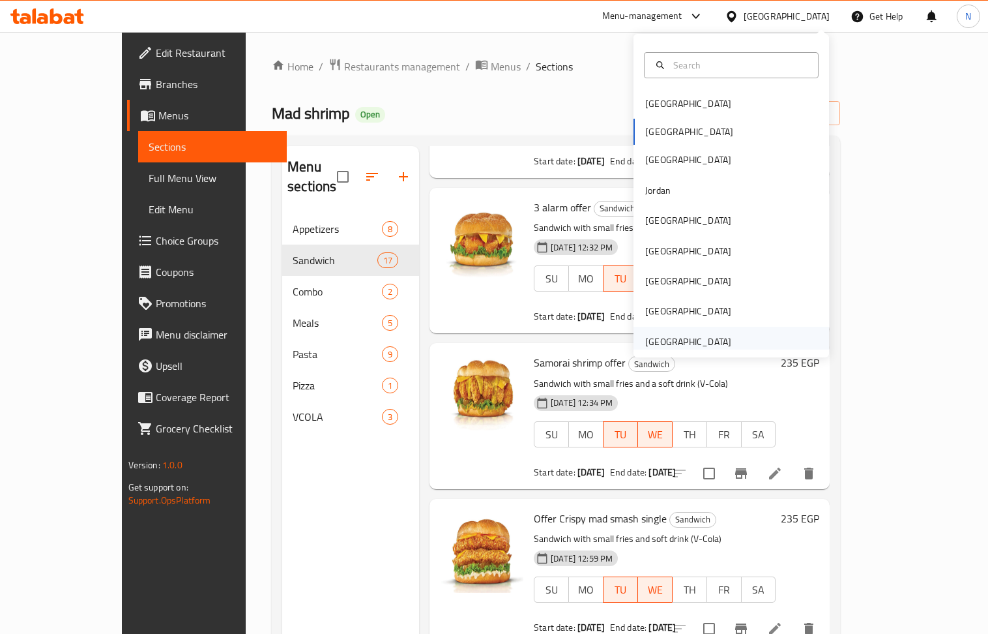
click at [687, 340] on div "[GEOGRAPHIC_DATA]" at bounding box center [688, 341] width 86 height 14
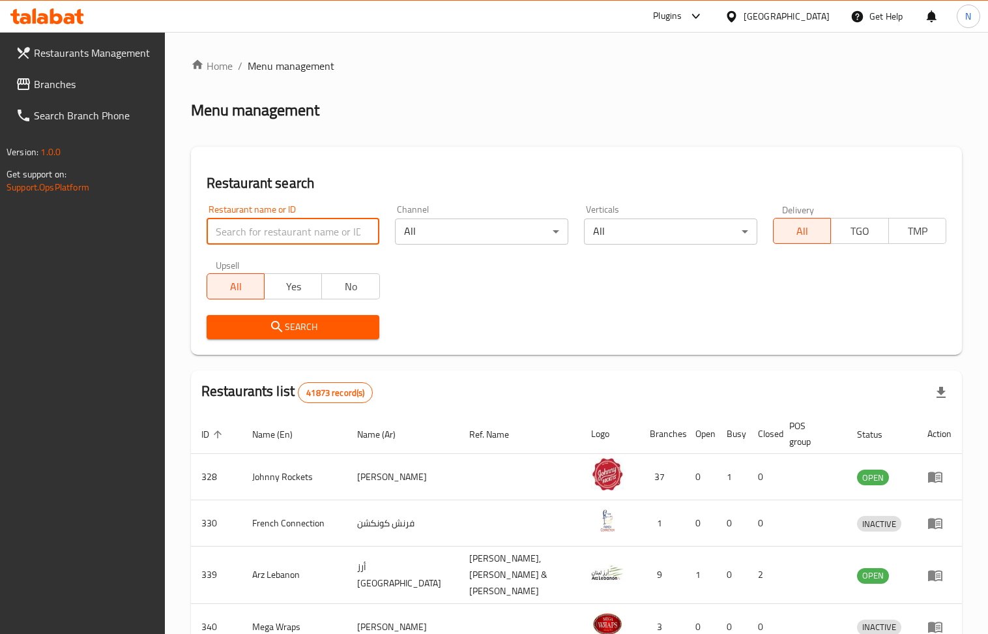
click at [273, 230] on input "search" at bounding box center [293, 231] width 173 height 26
paste input "52676"
type input "52676"
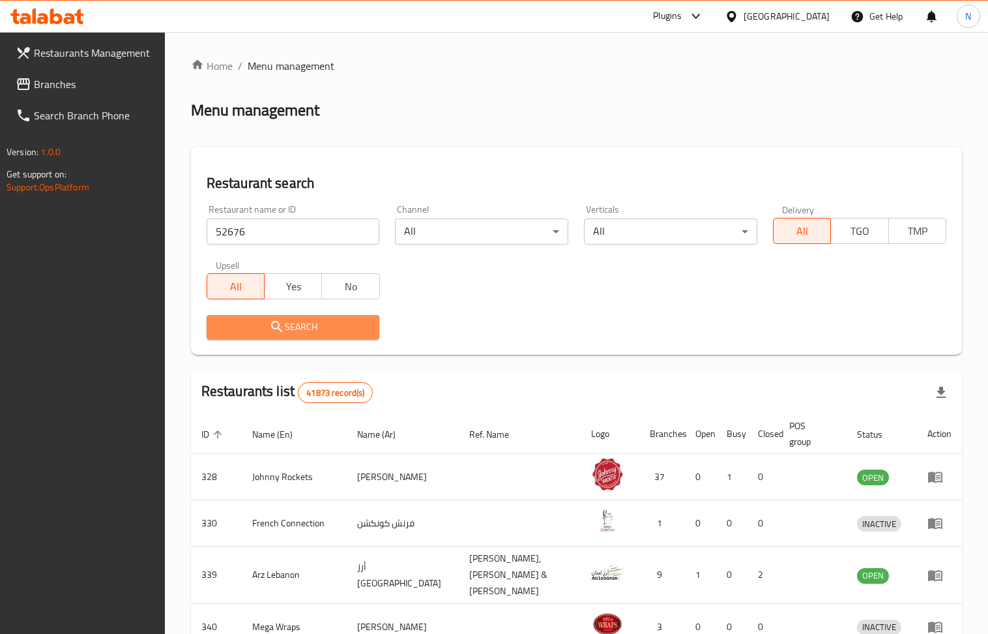
click at [250, 326] on span "Search" at bounding box center [293, 327] width 153 height 16
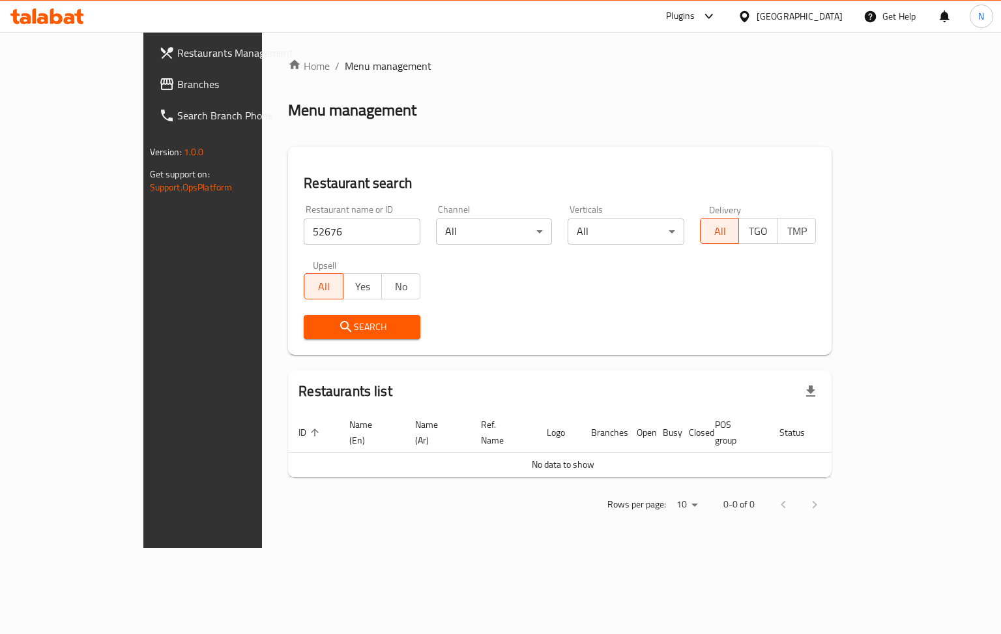
click at [149, 92] on link "Branches" at bounding box center [230, 83] width 162 height 31
